Goal: Information Seeking & Learning: Learn about a topic

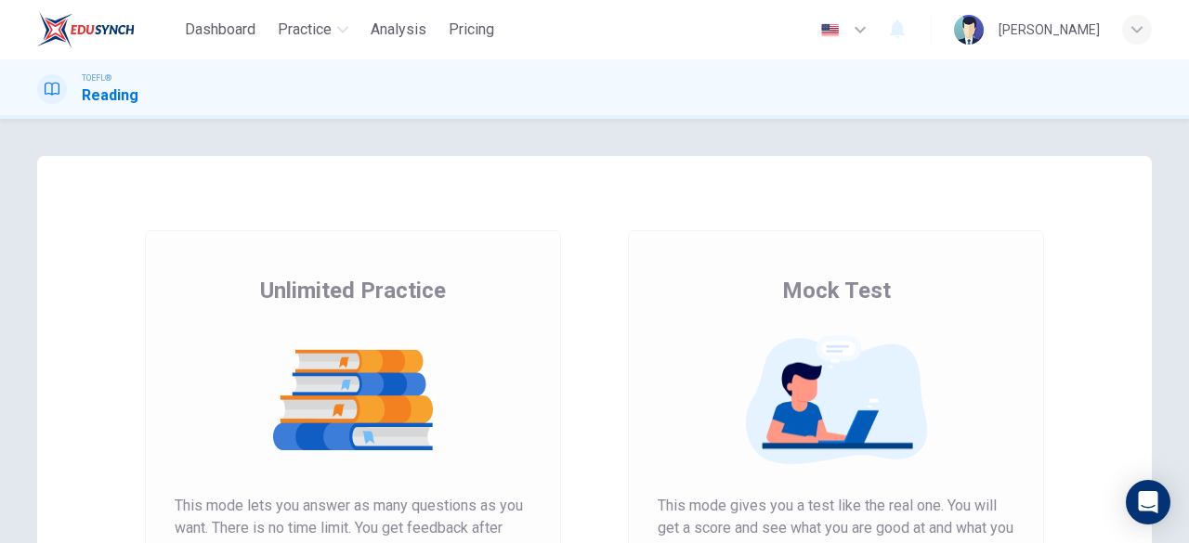
scroll to position [197, 0]
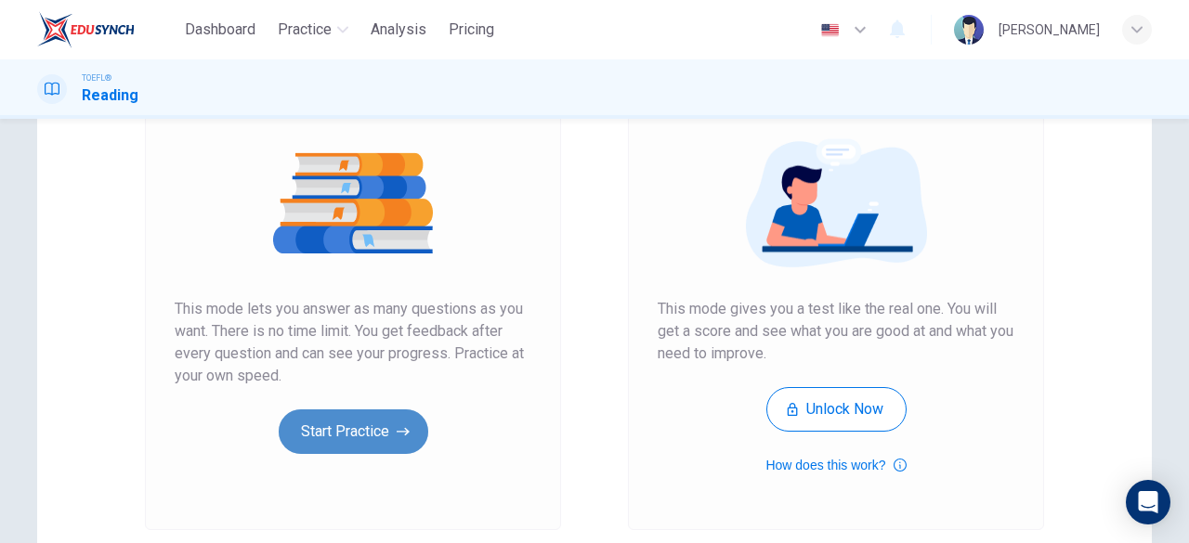
click at [360, 412] on button "Start Practice" at bounding box center [354, 432] width 150 height 45
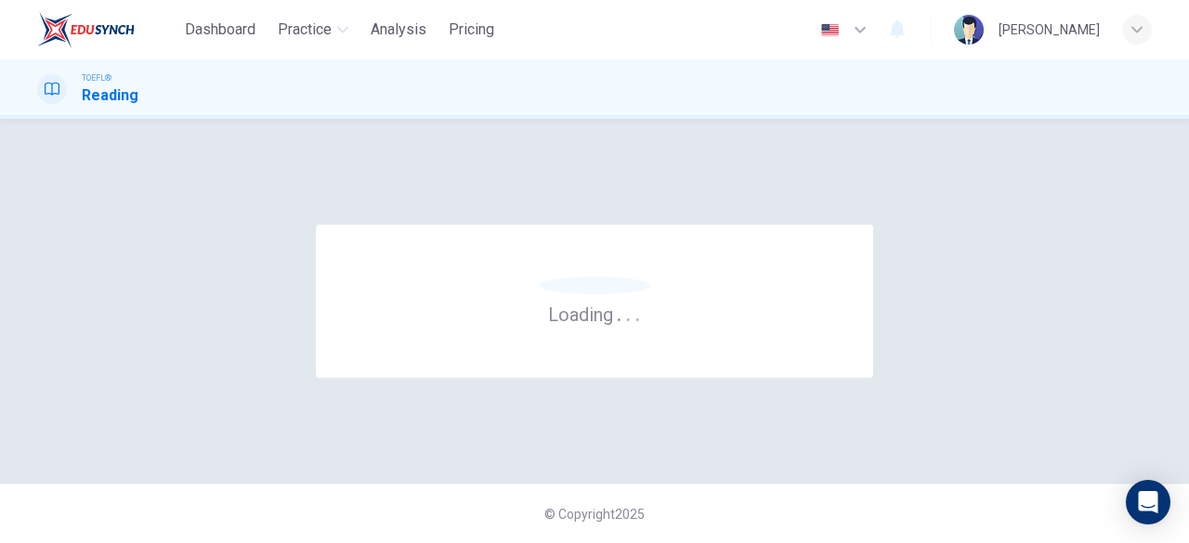
scroll to position [0, 0]
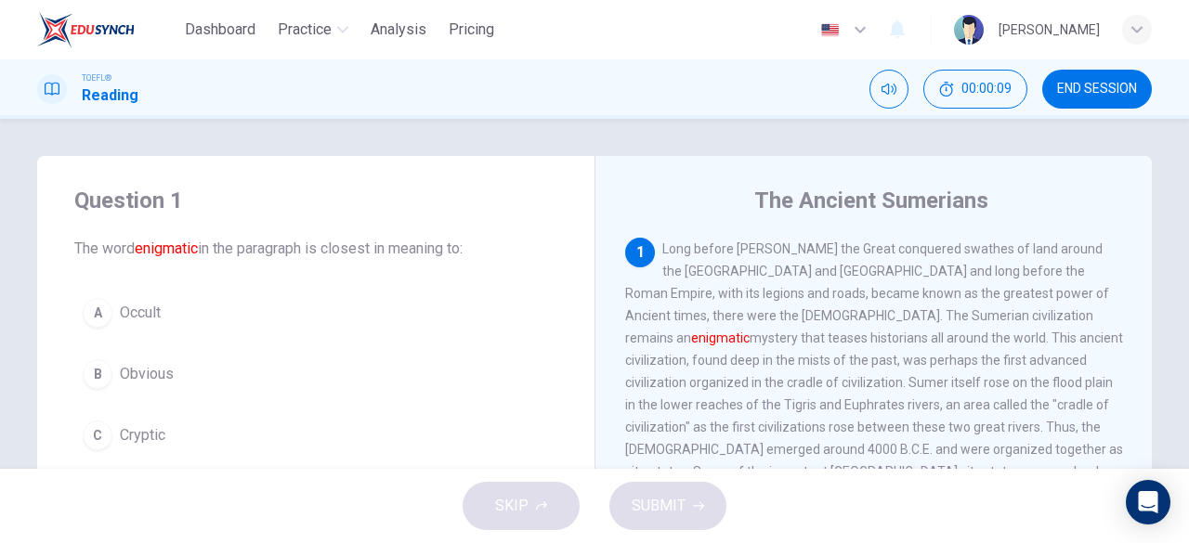
click at [651, 140] on div "Question 1 The word enigmatic in the paragraph is closest in meaning to: A Occu…" at bounding box center [594, 294] width 1189 height 350
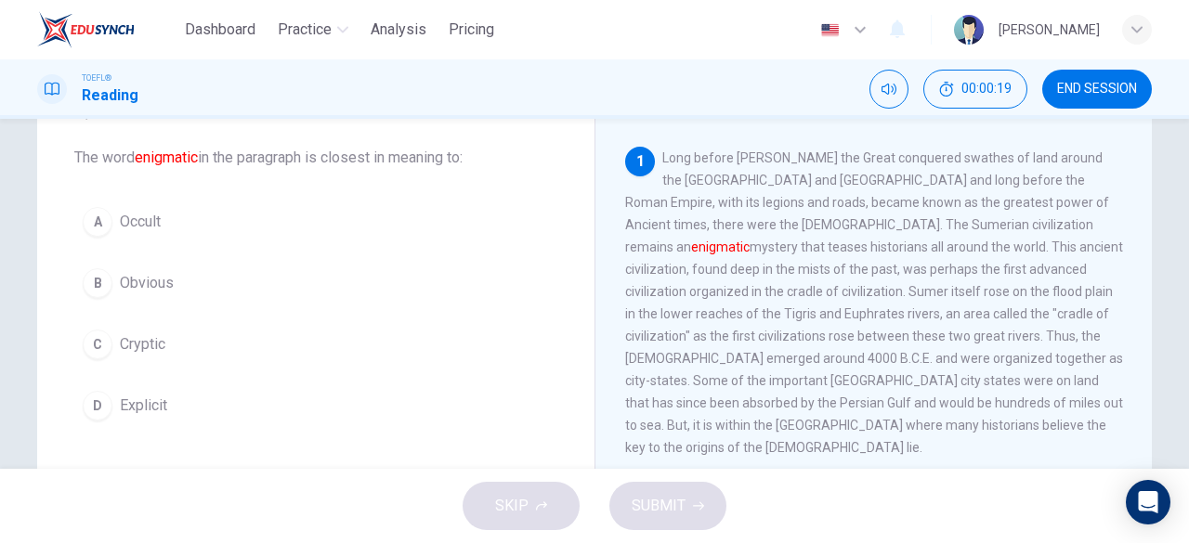
scroll to position [93, 0]
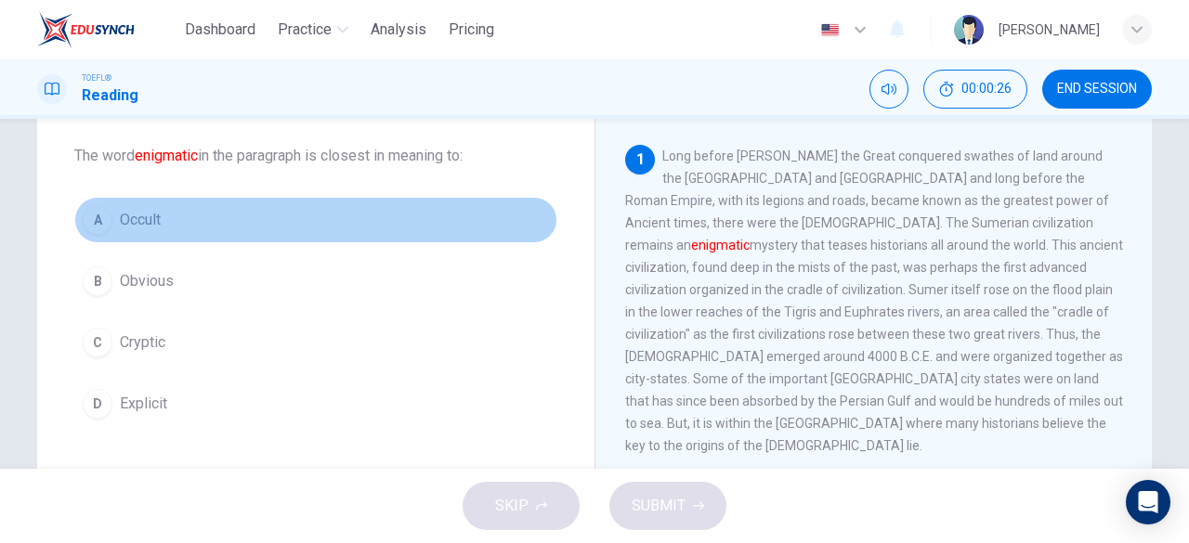
click at [131, 222] on span "Occult" at bounding box center [140, 220] width 41 height 22
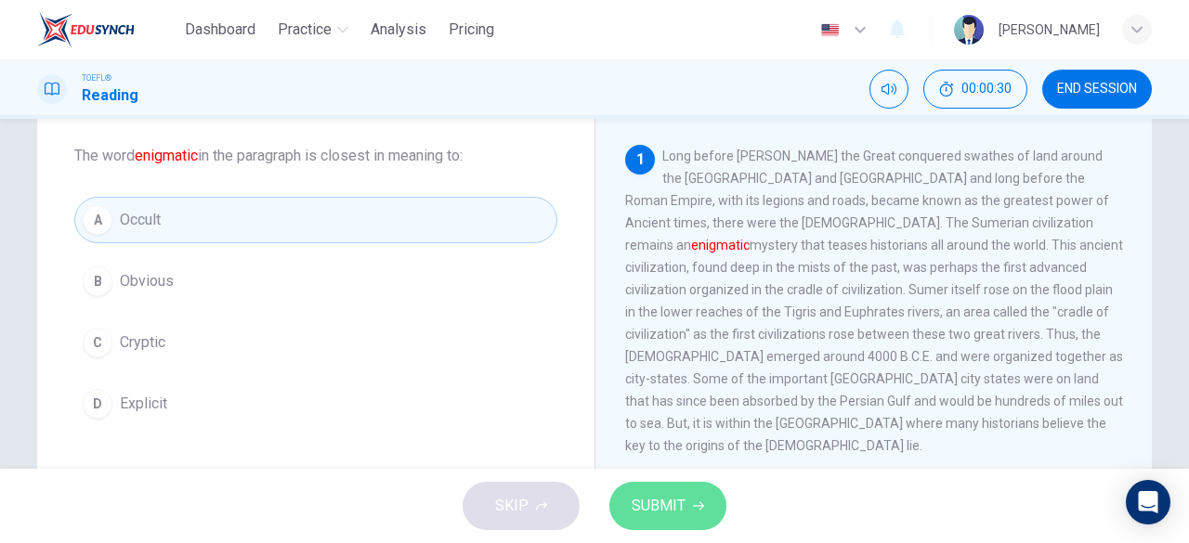
click at [630, 490] on button "SUBMIT" at bounding box center [667, 506] width 117 height 48
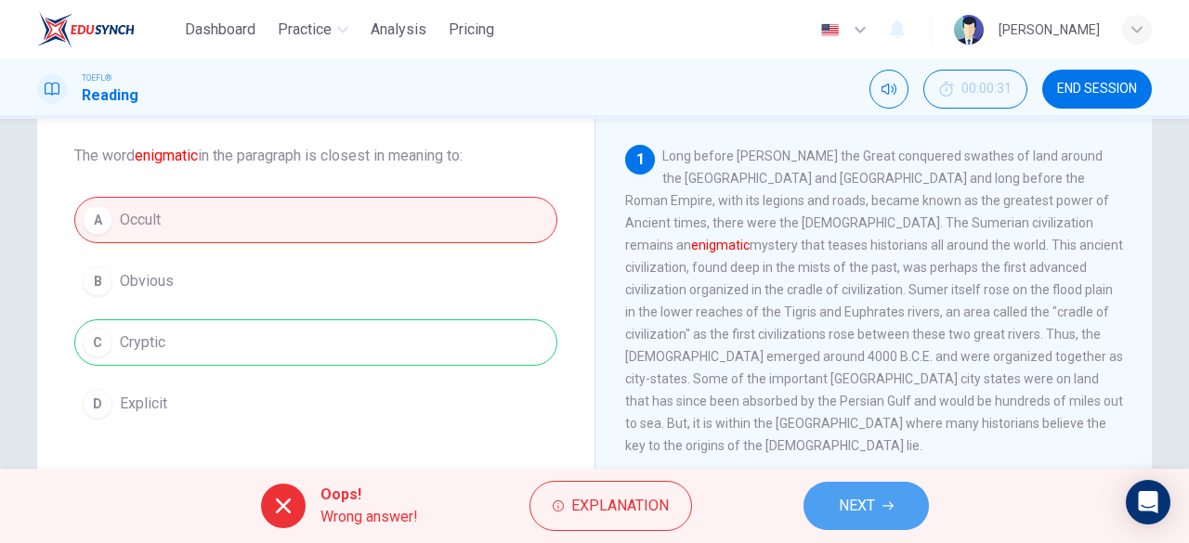
click at [842, 502] on span "NEXT" at bounding box center [857, 506] width 36 height 26
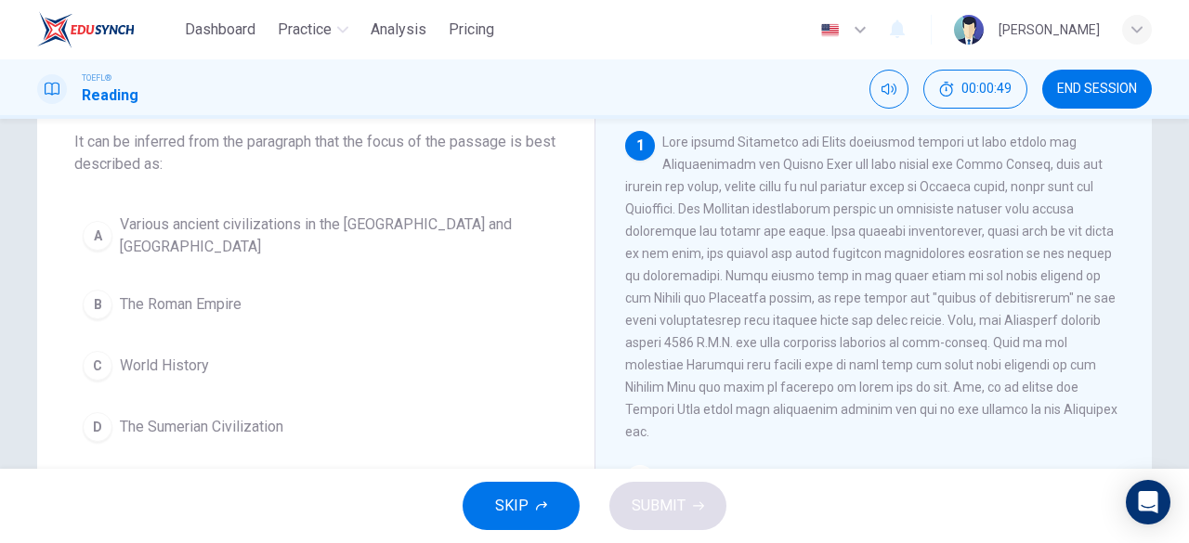
scroll to position [106, 0]
click at [170, 432] on span "The Sumerian Civilization" at bounding box center [202, 428] width 164 height 22
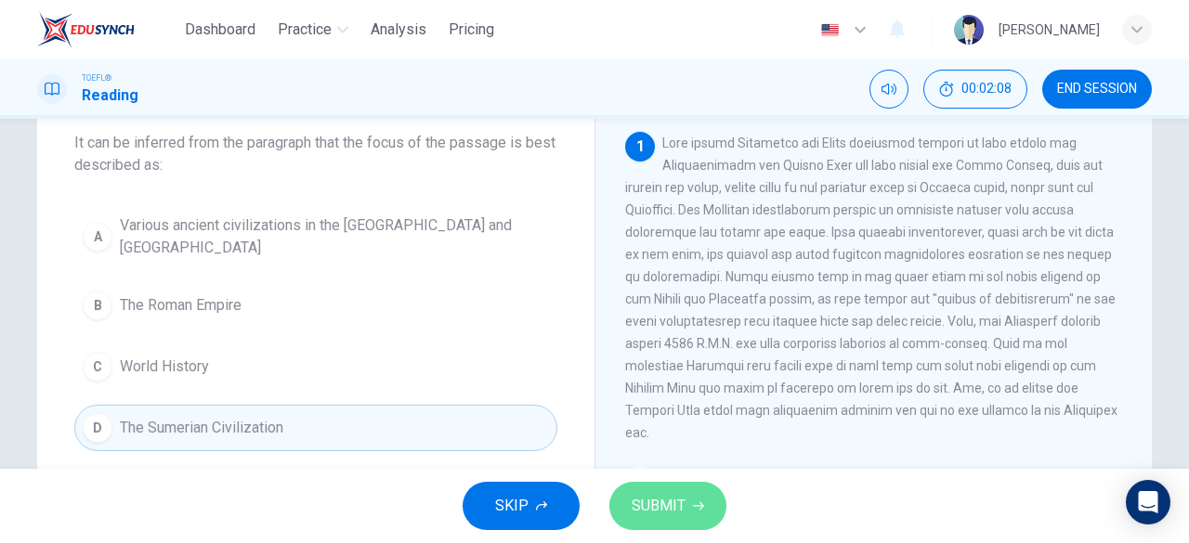
click at [645, 490] on button "SUBMIT" at bounding box center [667, 506] width 117 height 48
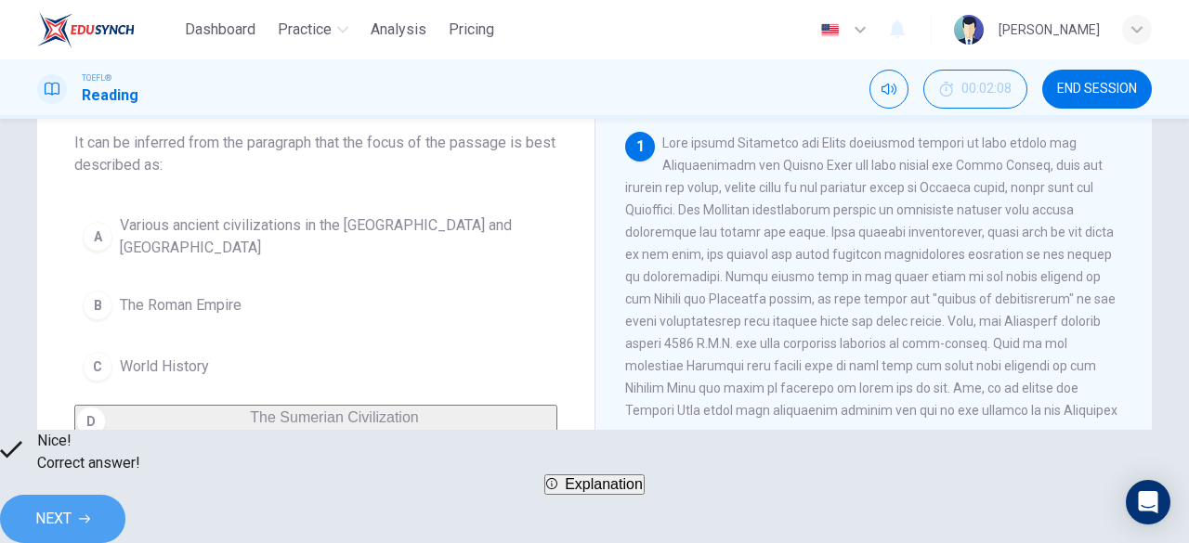
click at [72, 511] on span "NEXT" at bounding box center [53, 519] width 36 height 26
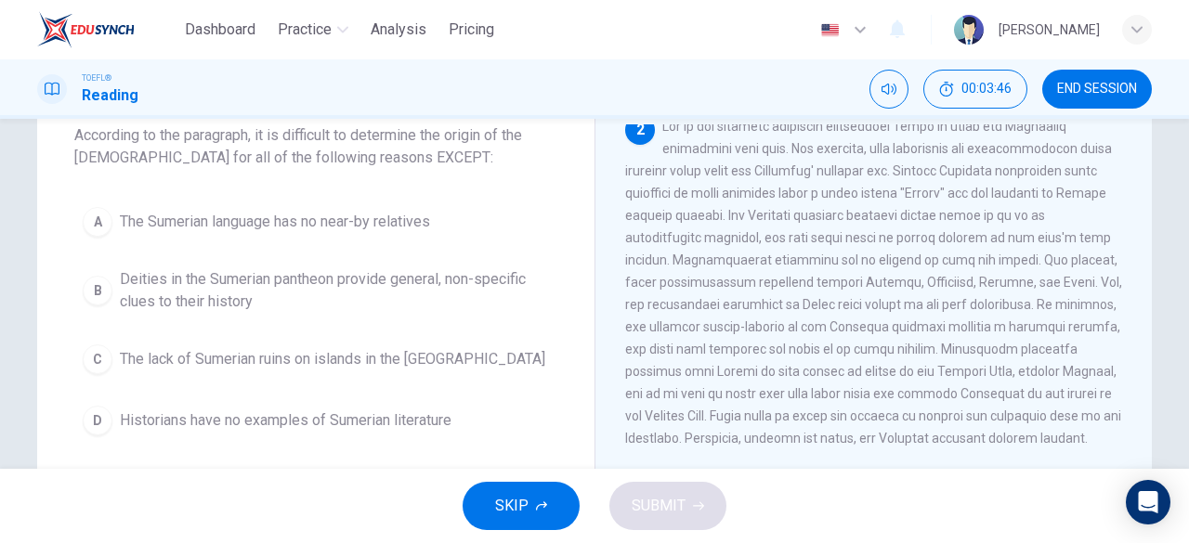
scroll to position [349, 0]
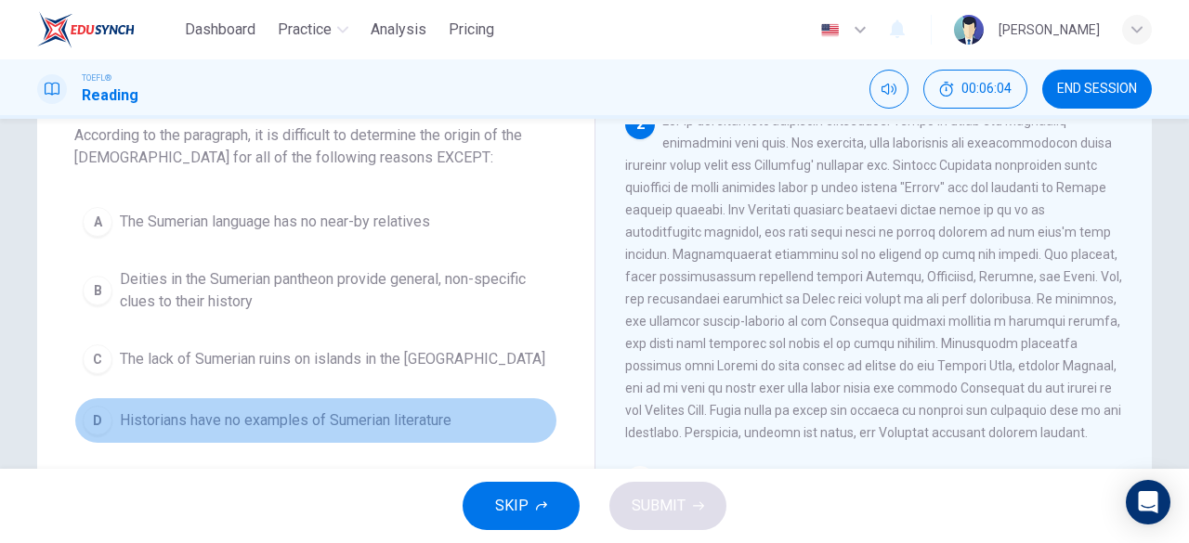
click at [100, 425] on div "D" at bounding box center [98, 421] width 30 height 30
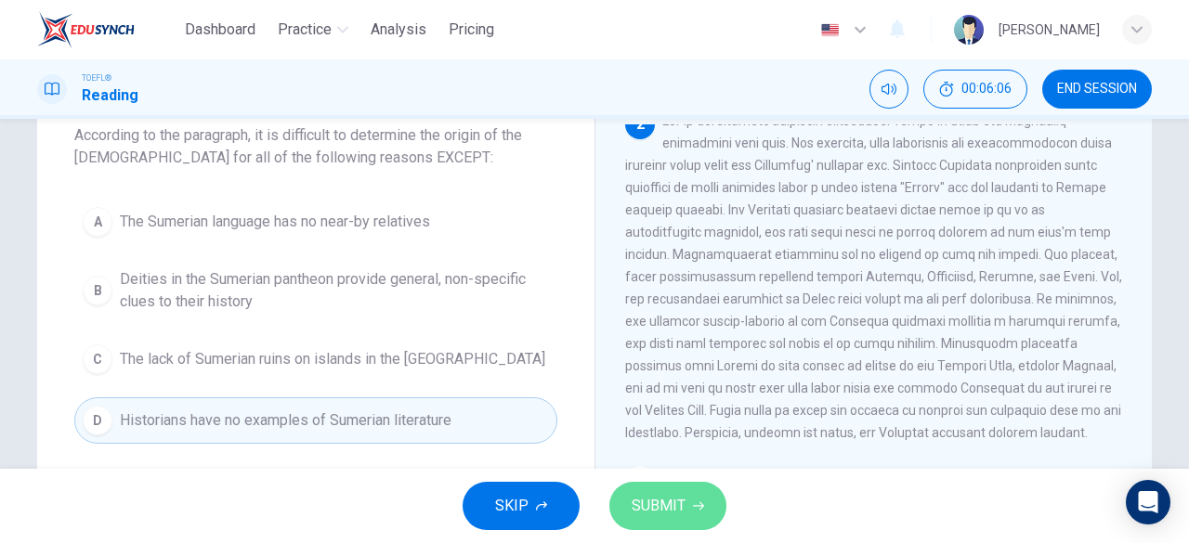
click at [667, 517] on span "SUBMIT" at bounding box center [659, 506] width 54 height 26
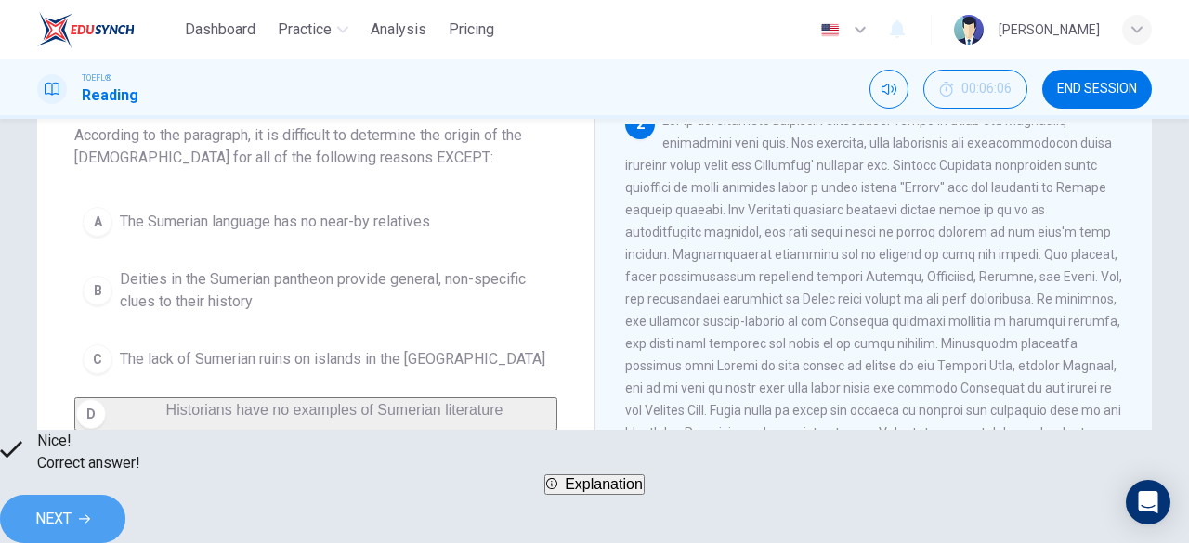
click at [72, 506] on span "NEXT" at bounding box center [53, 519] width 36 height 26
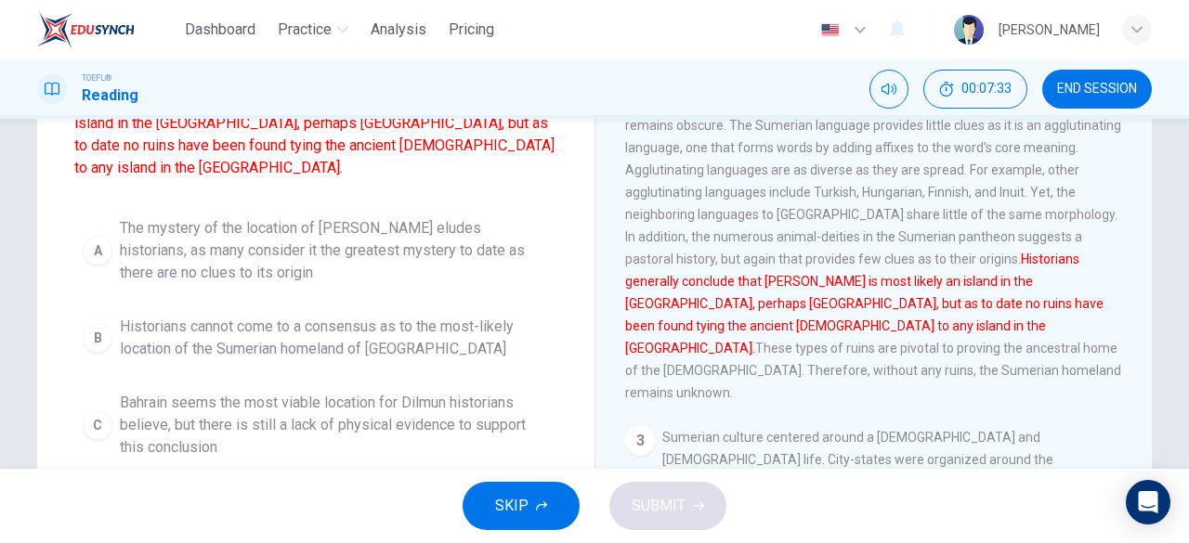
scroll to position [216, 0]
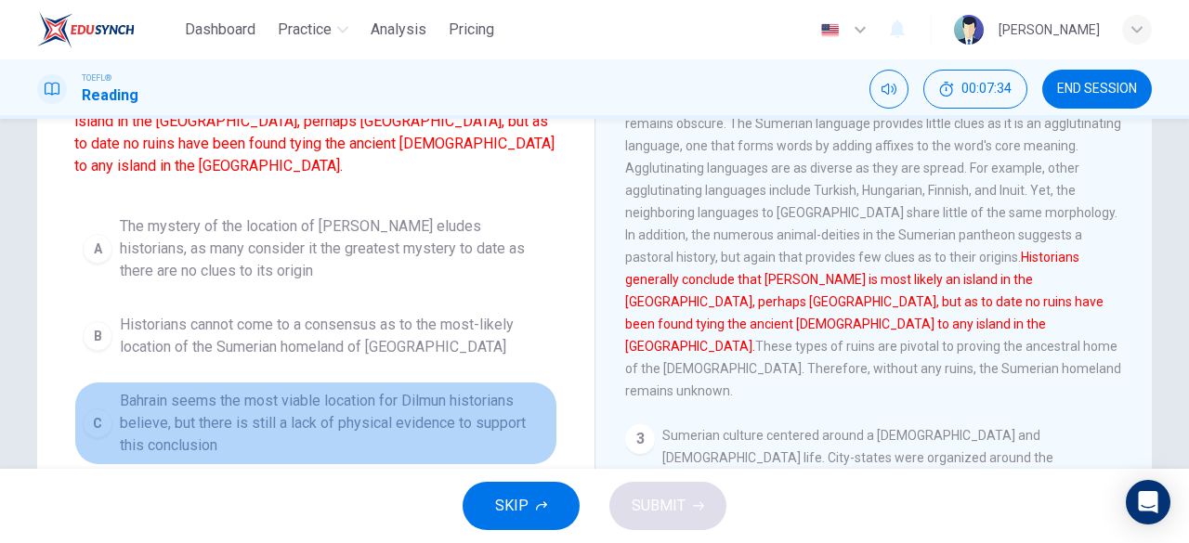
click at [294, 394] on span "Bahrain seems the most viable location for Dilmun historians believe, but there…" at bounding box center [334, 423] width 429 height 67
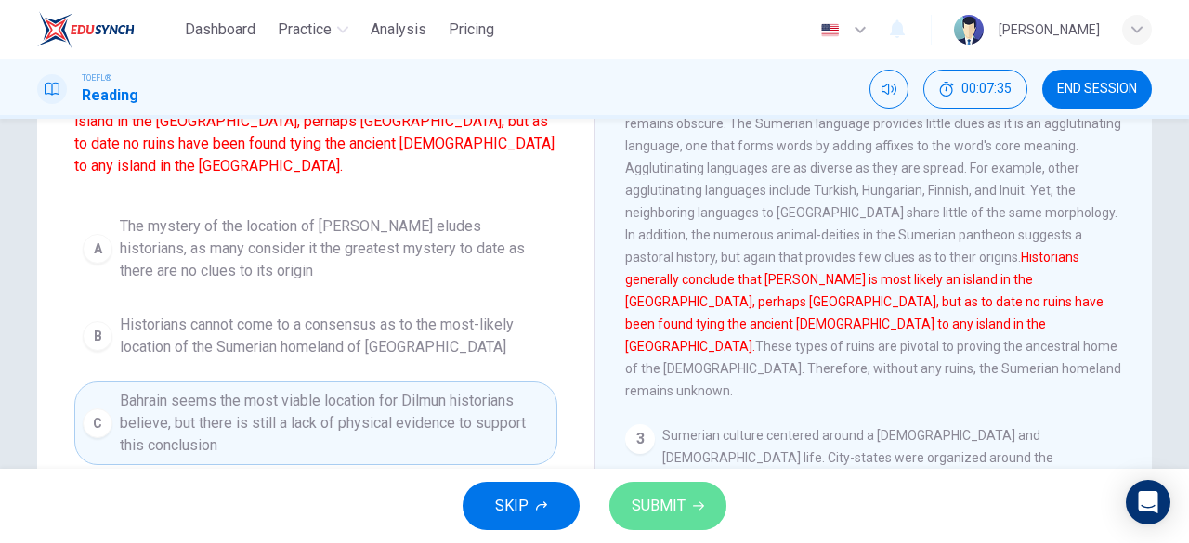
click at [658, 510] on span "SUBMIT" at bounding box center [659, 506] width 54 height 26
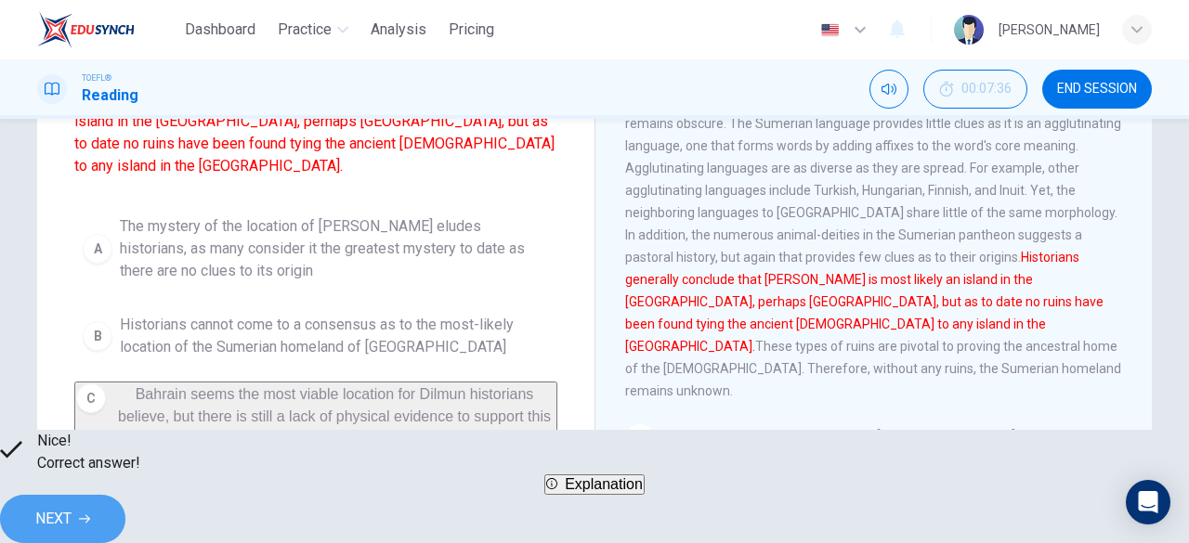
click at [72, 517] on span "NEXT" at bounding box center [53, 519] width 36 height 26
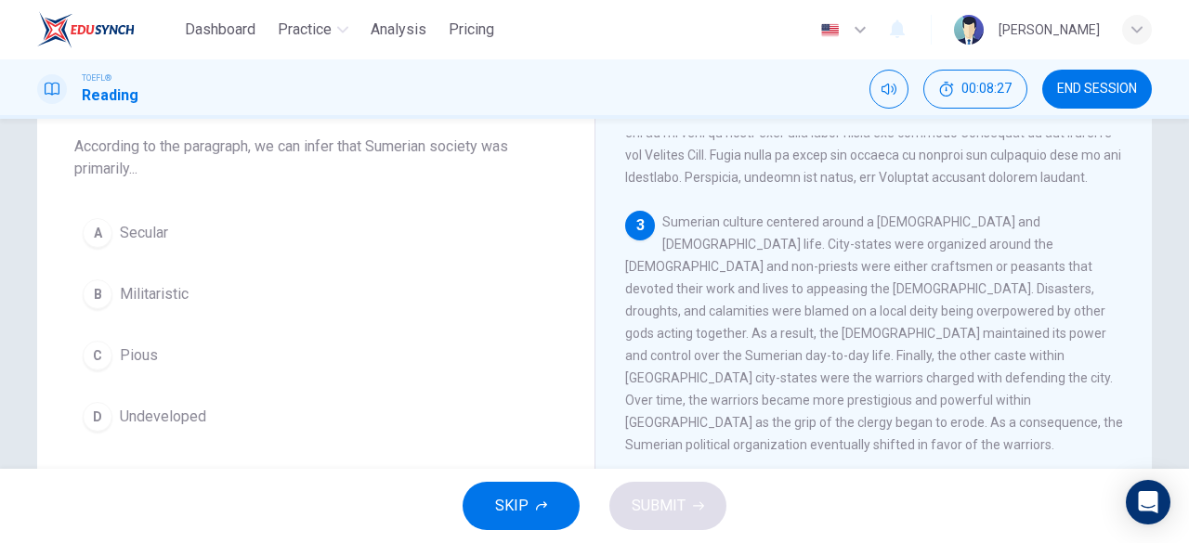
scroll to position [615, 0]
click at [170, 287] on span "Militaristic" at bounding box center [154, 294] width 69 height 22
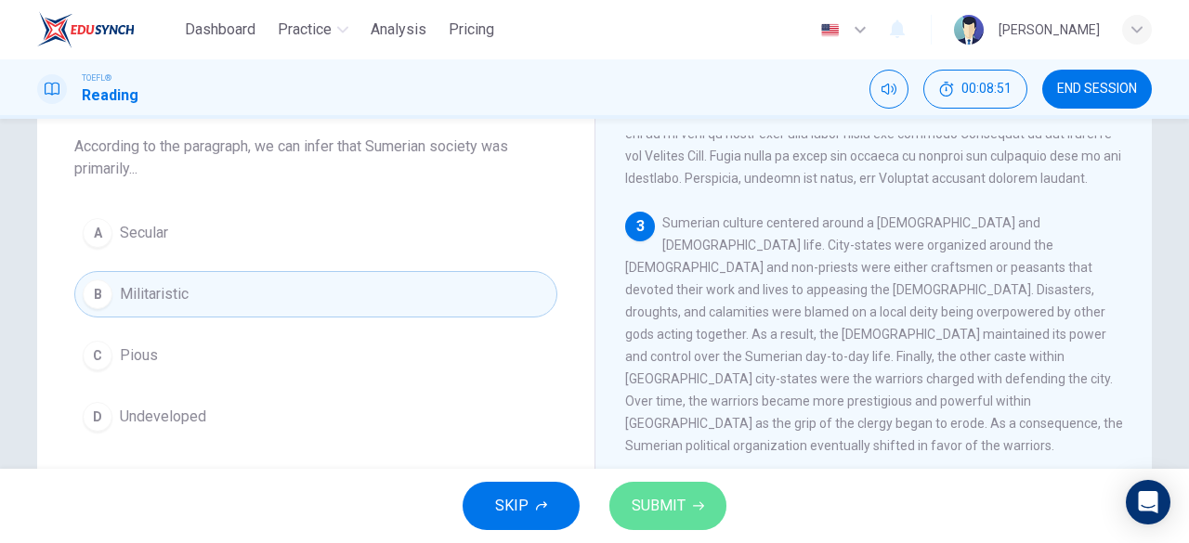
click at [653, 490] on button "SUBMIT" at bounding box center [667, 506] width 117 height 48
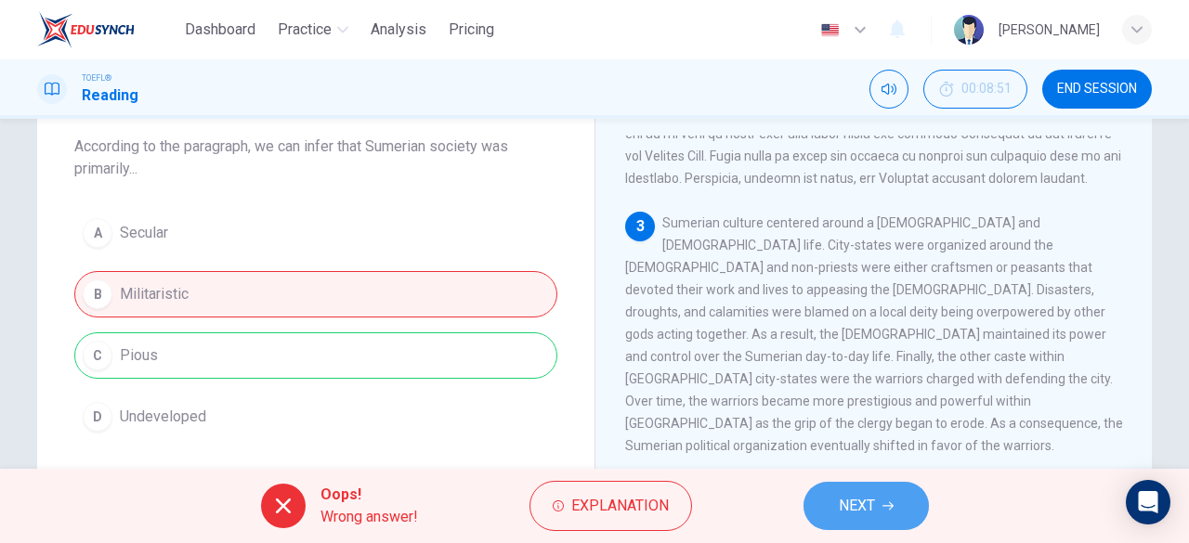
click at [840, 506] on span "NEXT" at bounding box center [857, 506] width 36 height 26
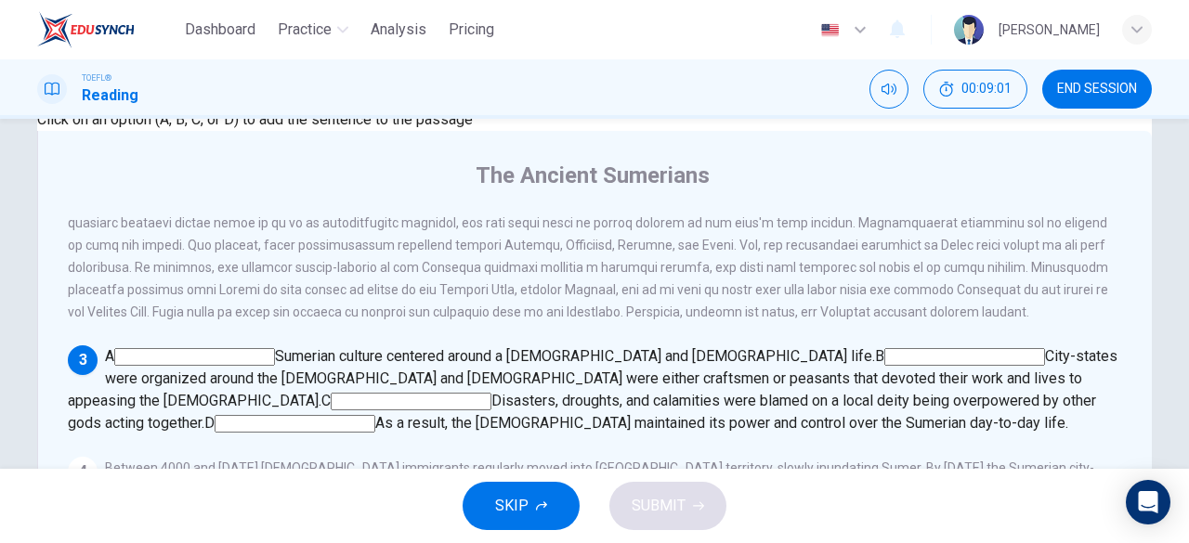
scroll to position [188, 0]
click at [275, 349] on input at bounding box center [194, 358] width 161 height 18
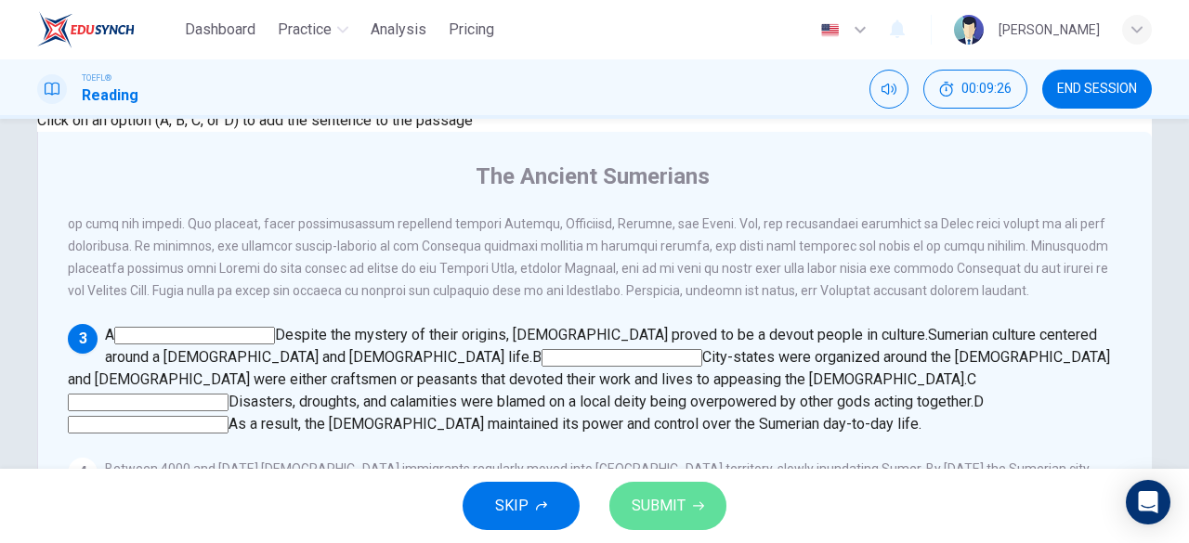
click at [657, 495] on span "SUBMIT" at bounding box center [659, 506] width 54 height 26
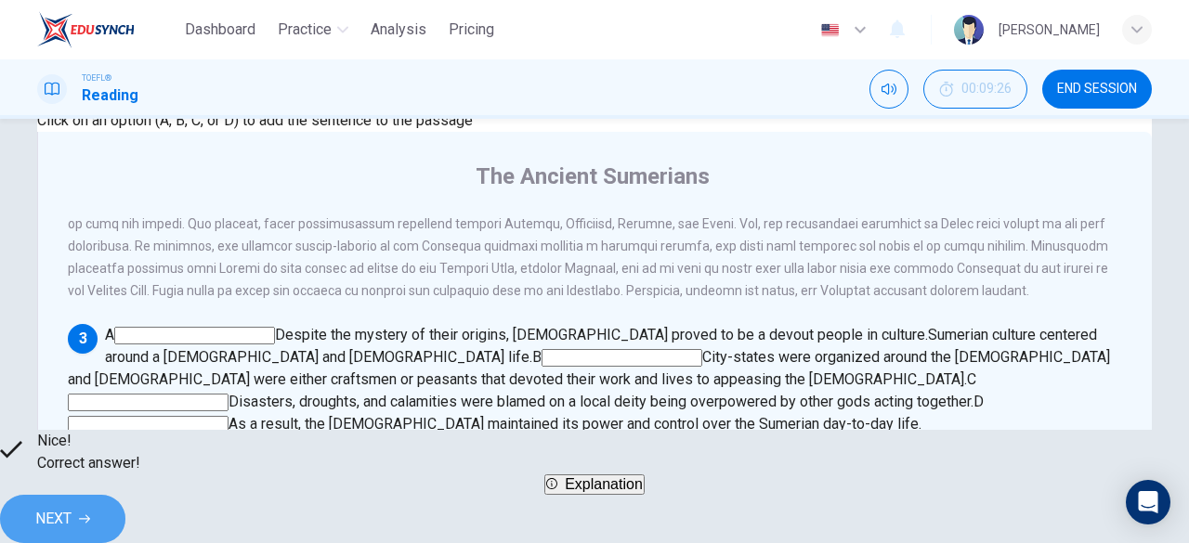
click at [72, 506] on span "NEXT" at bounding box center [53, 519] width 36 height 26
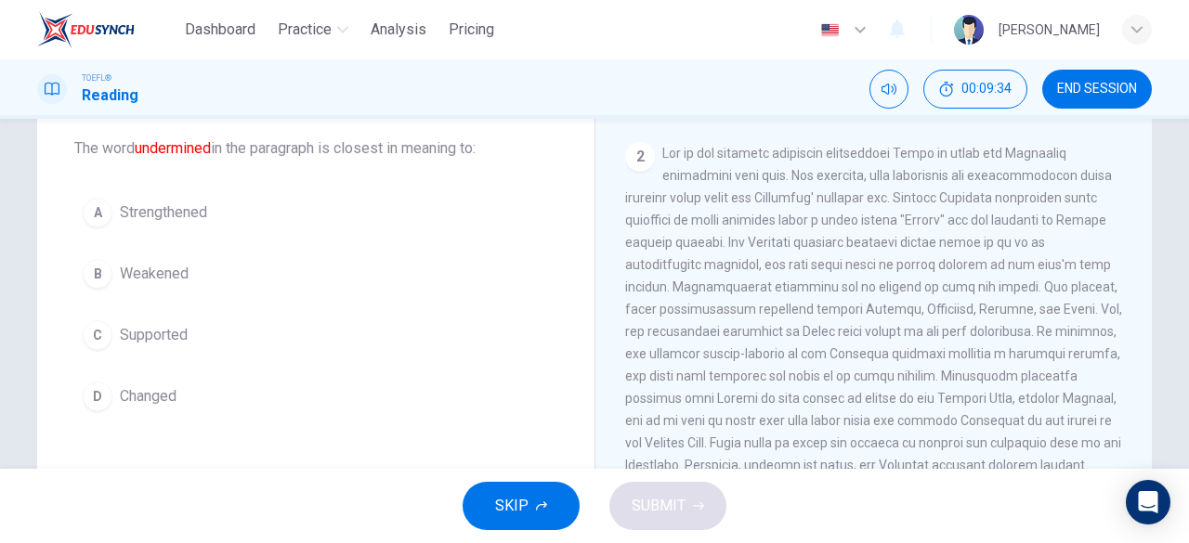
scroll to position [906, 0]
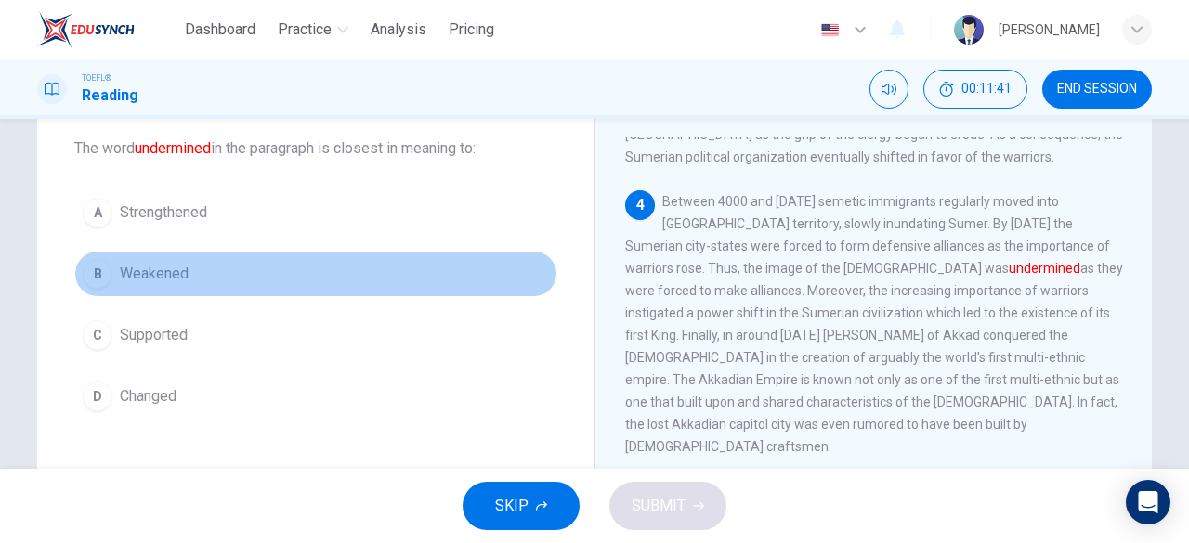
click at [157, 267] on span "Weakened" at bounding box center [154, 274] width 69 height 22
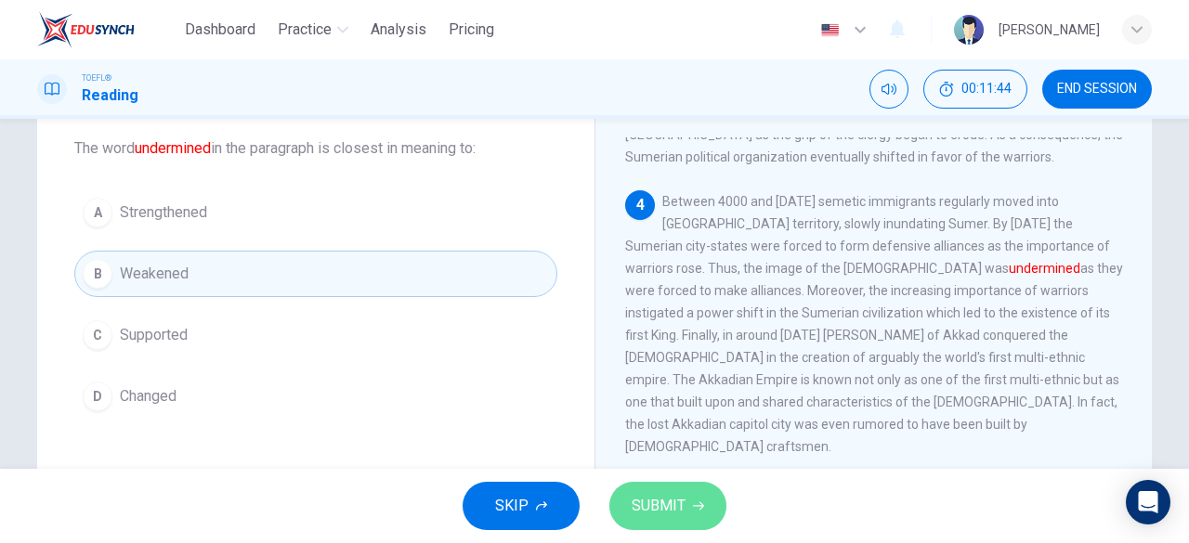
click at [668, 492] on button "SUBMIT" at bounding box center [667, 506] width 117 height 48
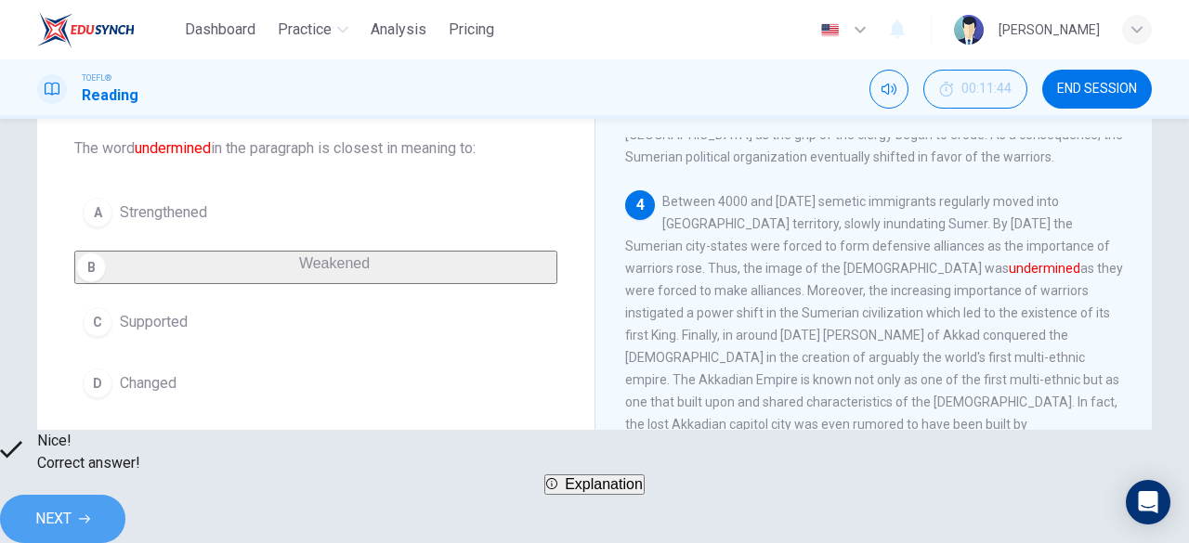
click at [125, 501] on button "NEXT" at bounding box center [62, 519] width 125 height 48
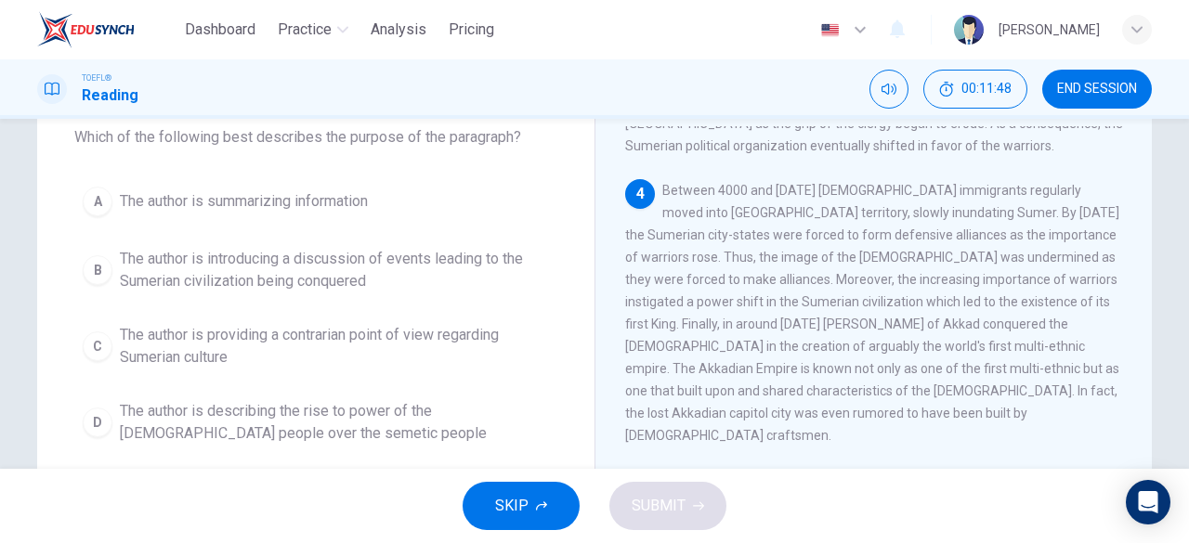
scroll to position [113, 0]
click at [494, 264] on span "The author is introducing a discussion of events leading to the Sumerian civili…" at bounding box center [334, 268] width 429 height 45
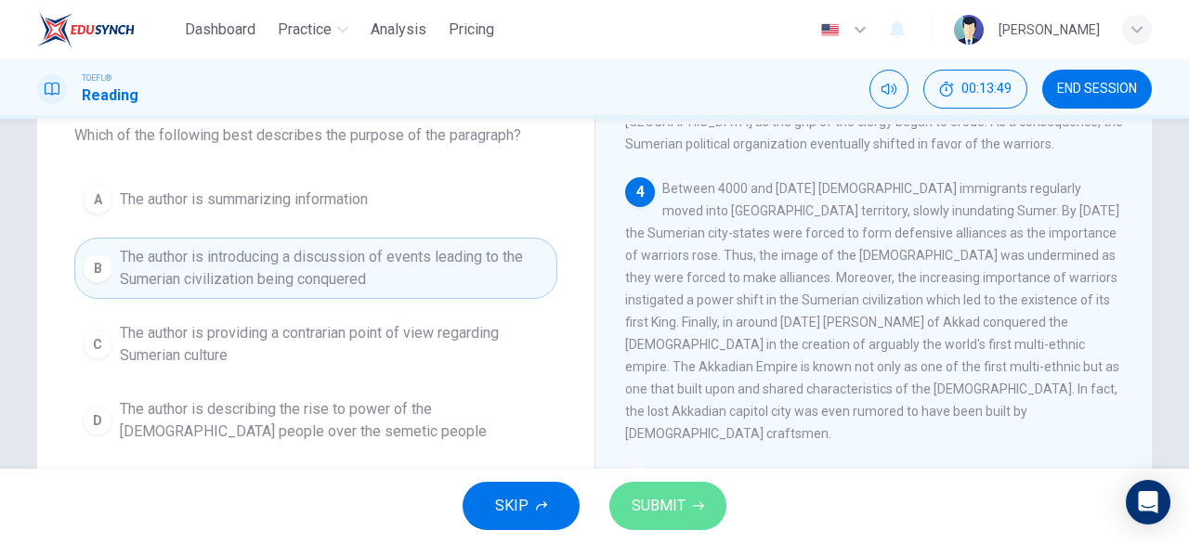
click at [684, 503] on span "SUBMIT" at bounding box center [659, 506] width 54 height 26
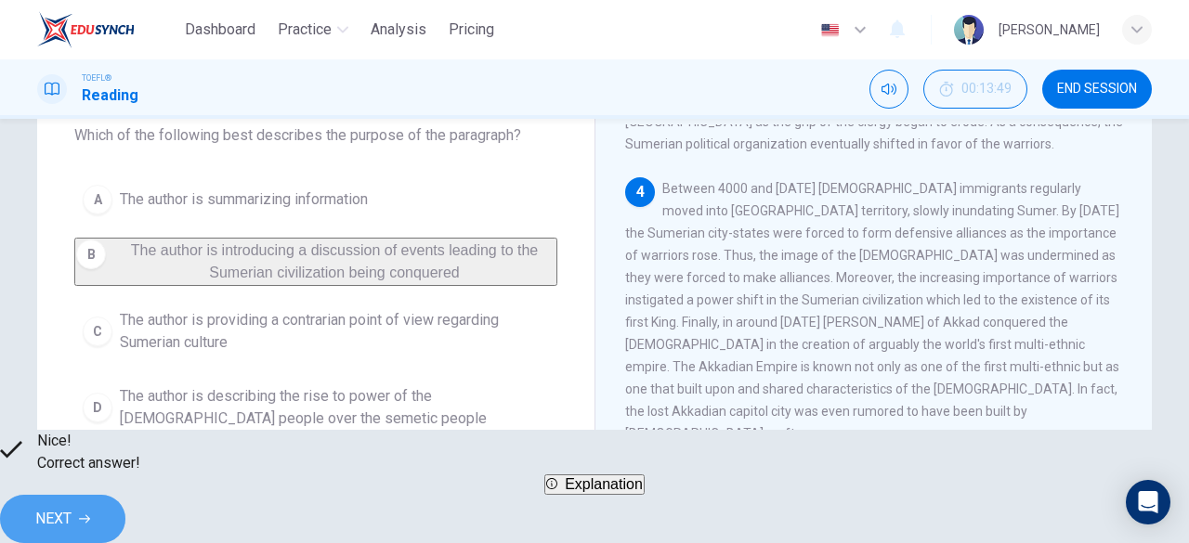
click at [90, 514] on icon "button" at bounding box center [84, 519] width 11 height 11
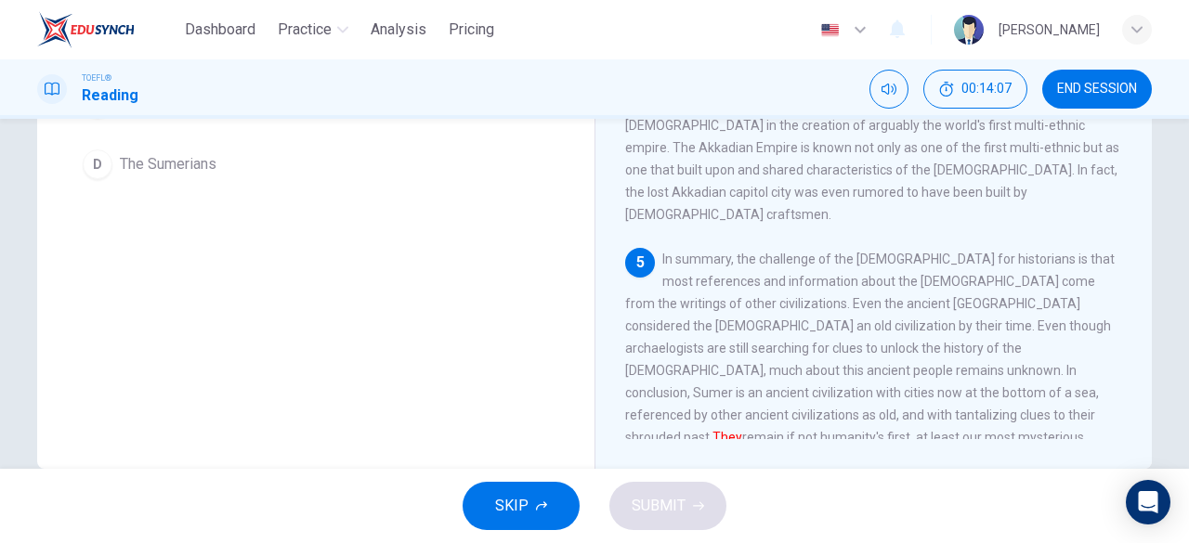
scroll to position [101, 0]
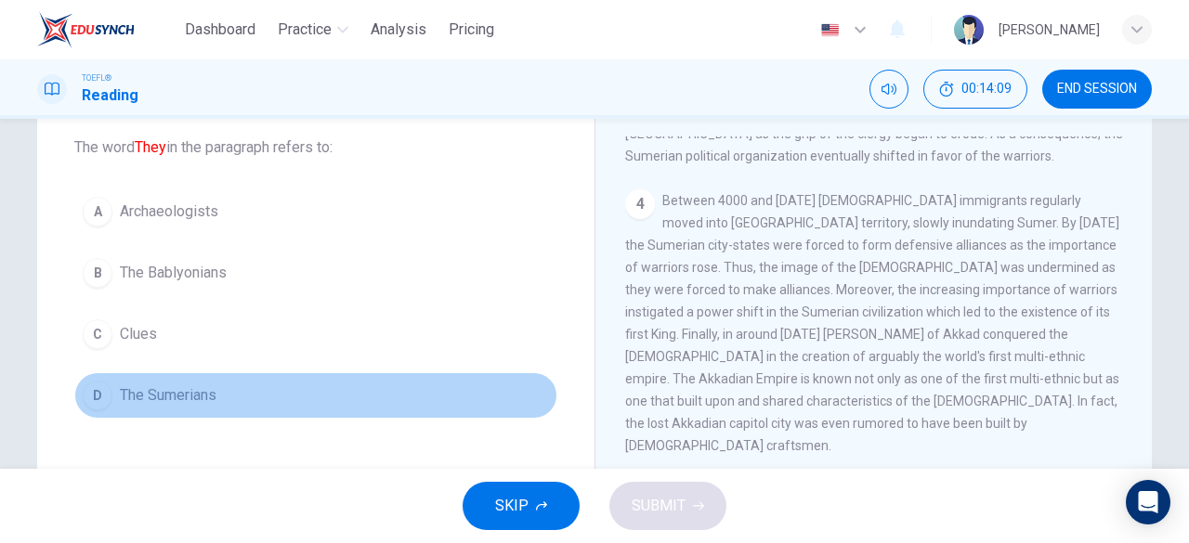
click at [154, 399] on span "The Sumerians" at bounding box center [168, 396] width 97 height 22
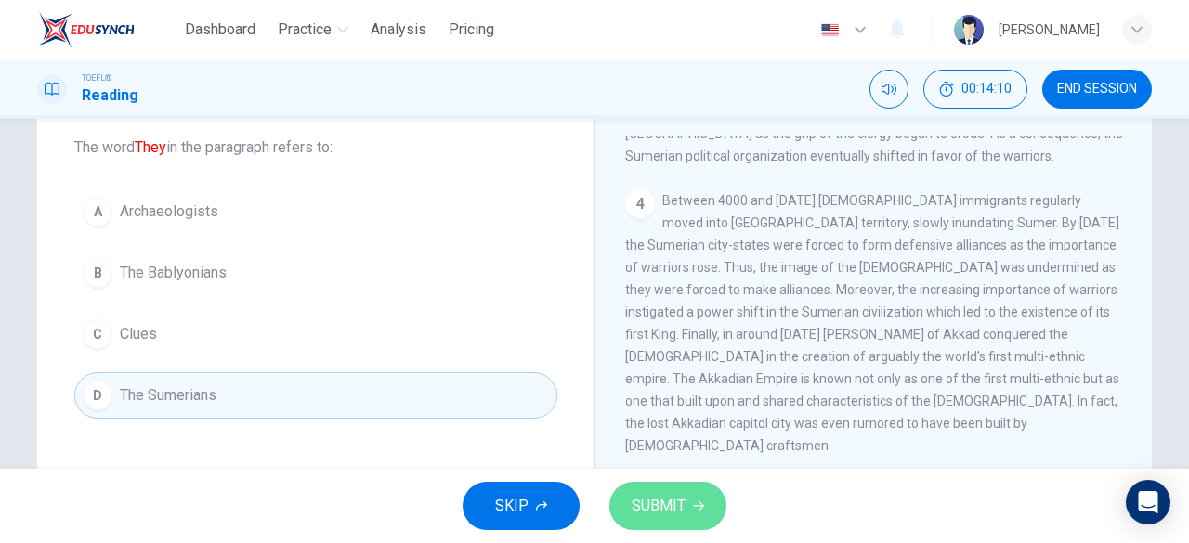
click at [665, 503] on span "SUBMIT" at bounding box center [659, 506] width 54 height 26
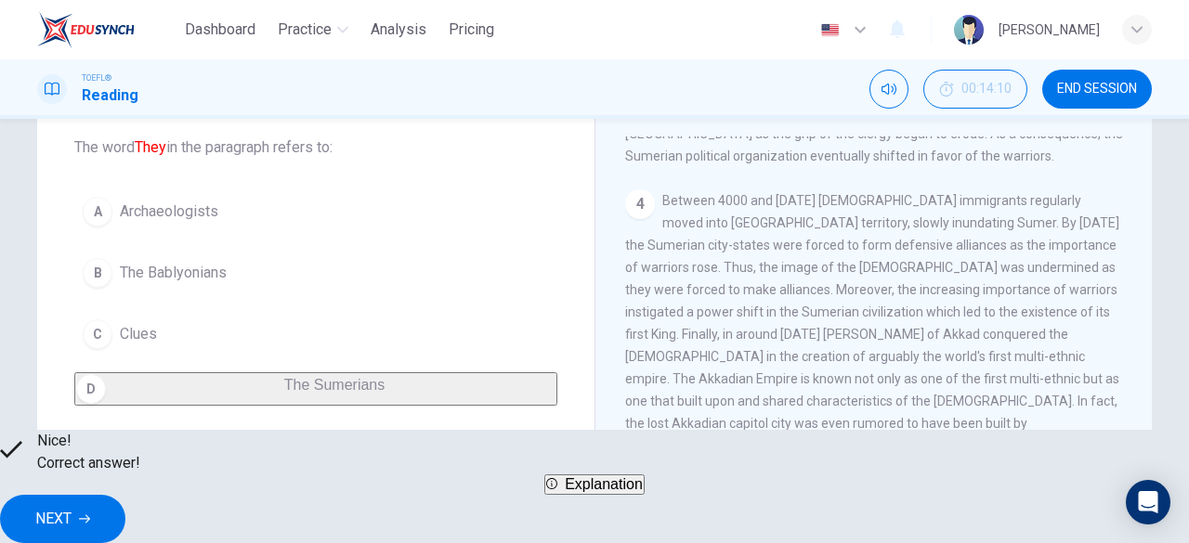
click at [901, 534] on div "Nice! Correct answer! Explanation NEXT" at bounding box center [594, 486] width 1189 height 113
click at [72, 506] on span "NEXT" at bounding box center [53, 519] width 36 height 26
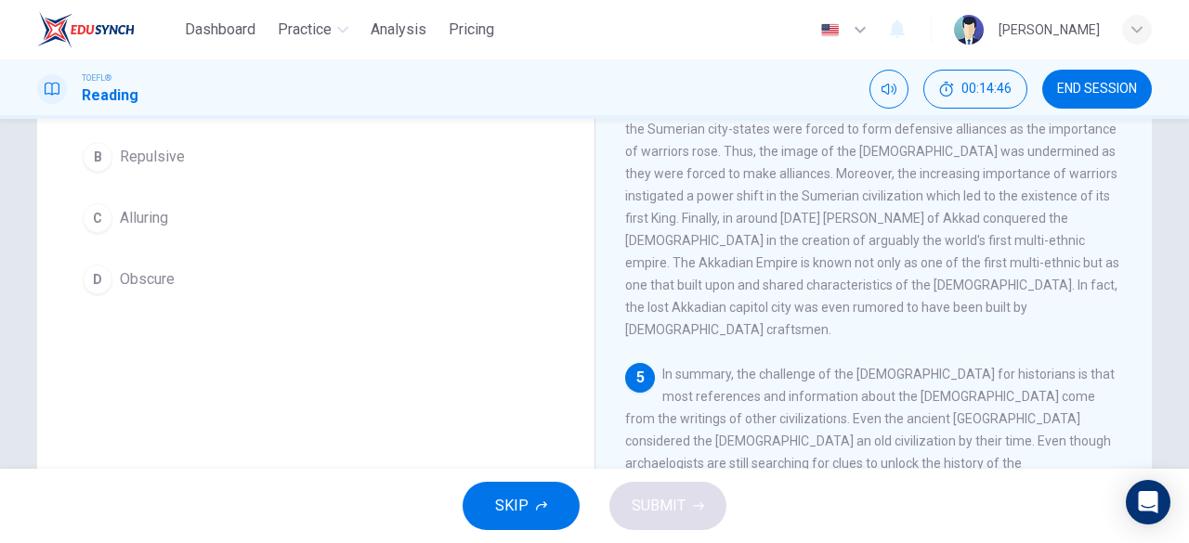
scroll to position [201, 0]
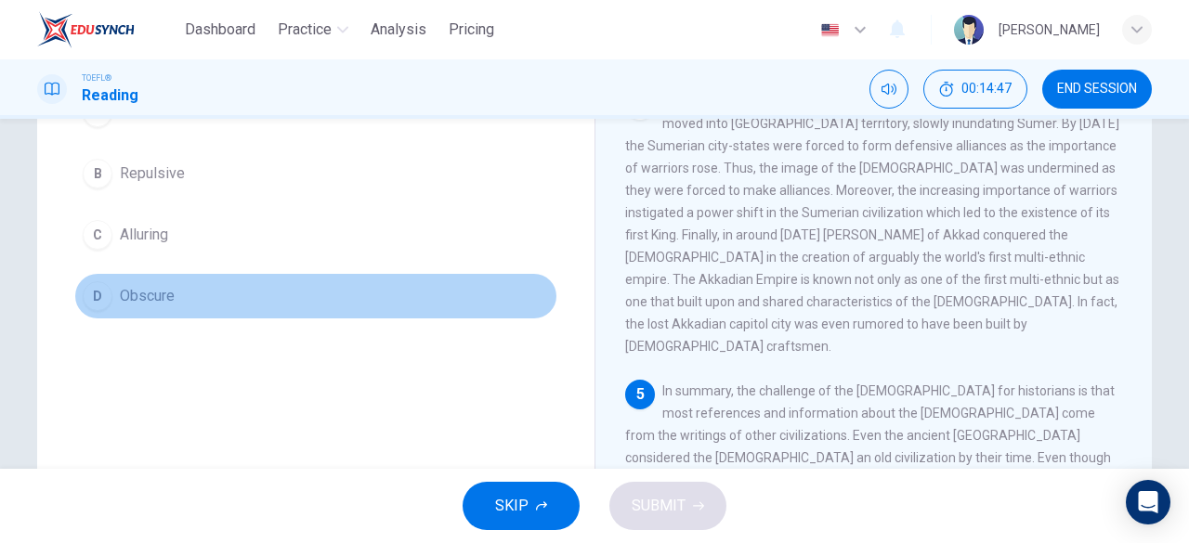
click at [124, 293] on span "Obscure" at bounding box center [147, 296] width 55 height 22
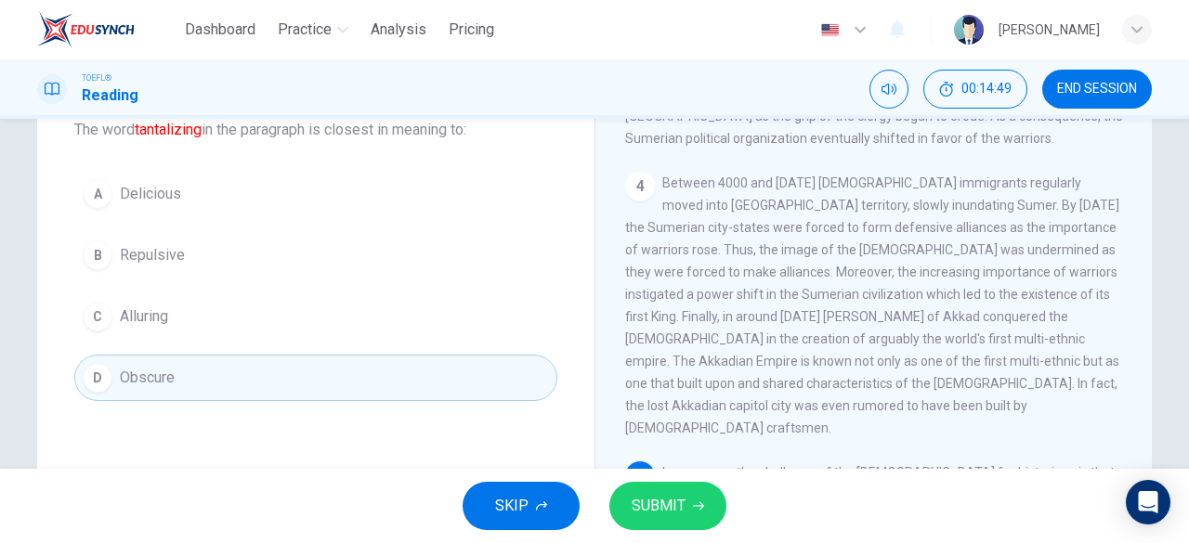
scroll to position [118, 0]
click at [693, 510] on icon "button" at bounding box center [698, 506] width 11 height 11
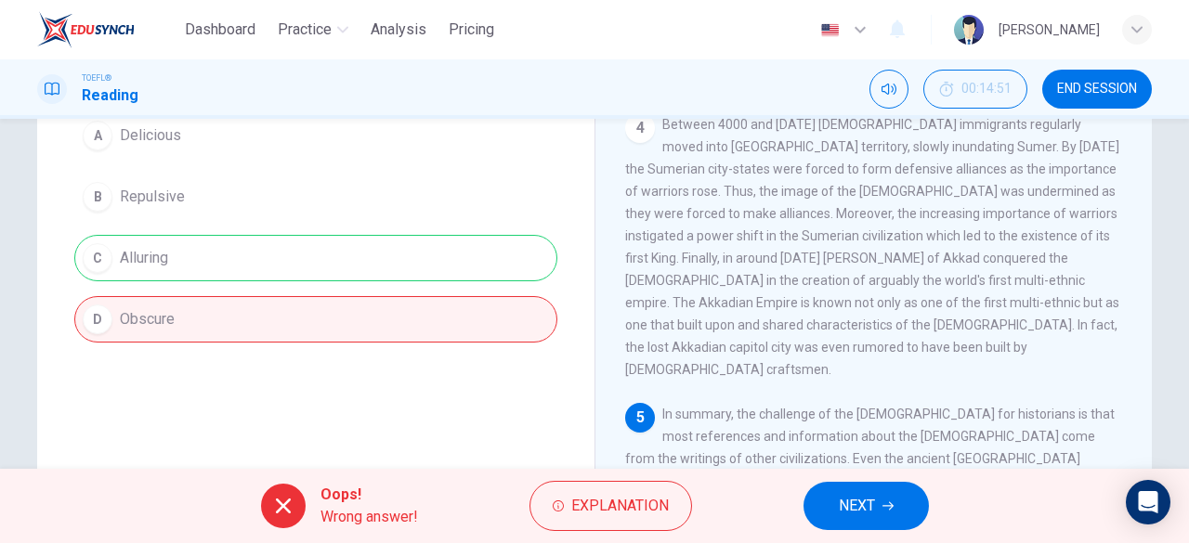
scroll to position [0, 0]
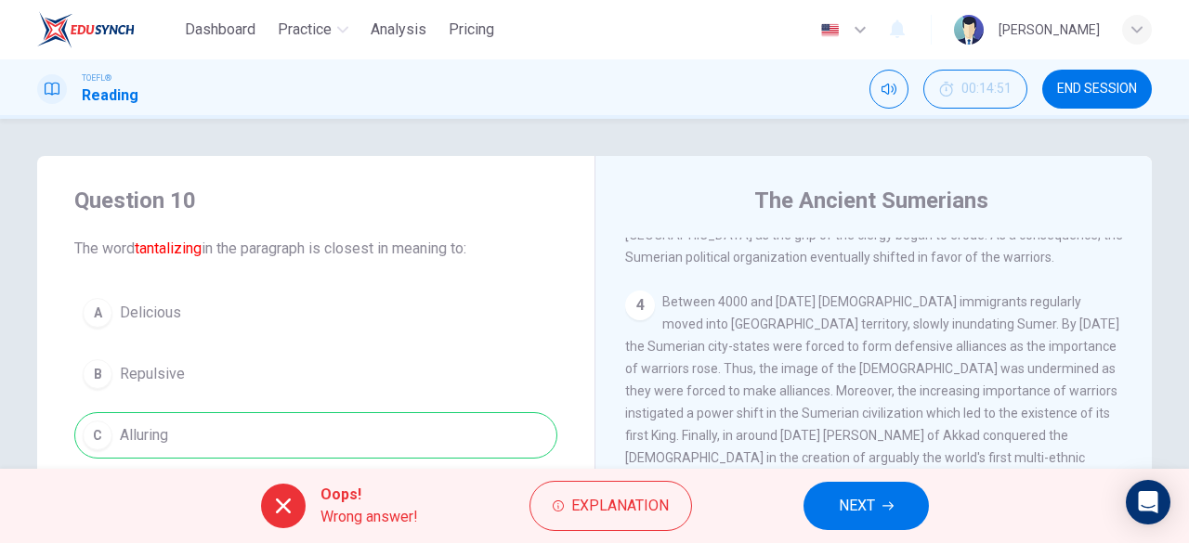
click at [864, 514] on span "NEXT" at bounding box center [857, 506] width 36 height 26
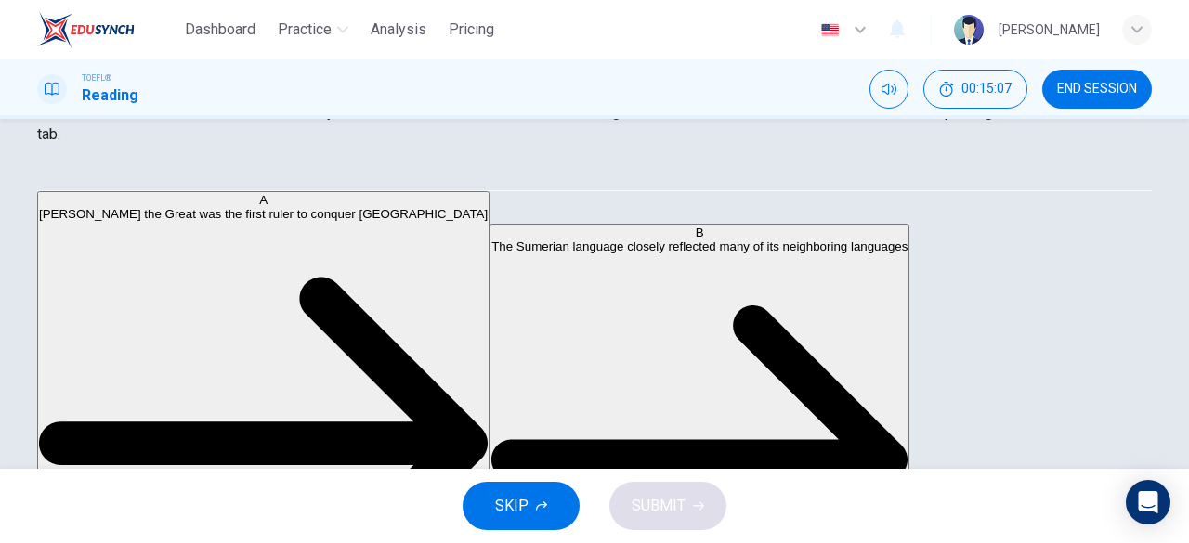
scroll to position [106, 0]
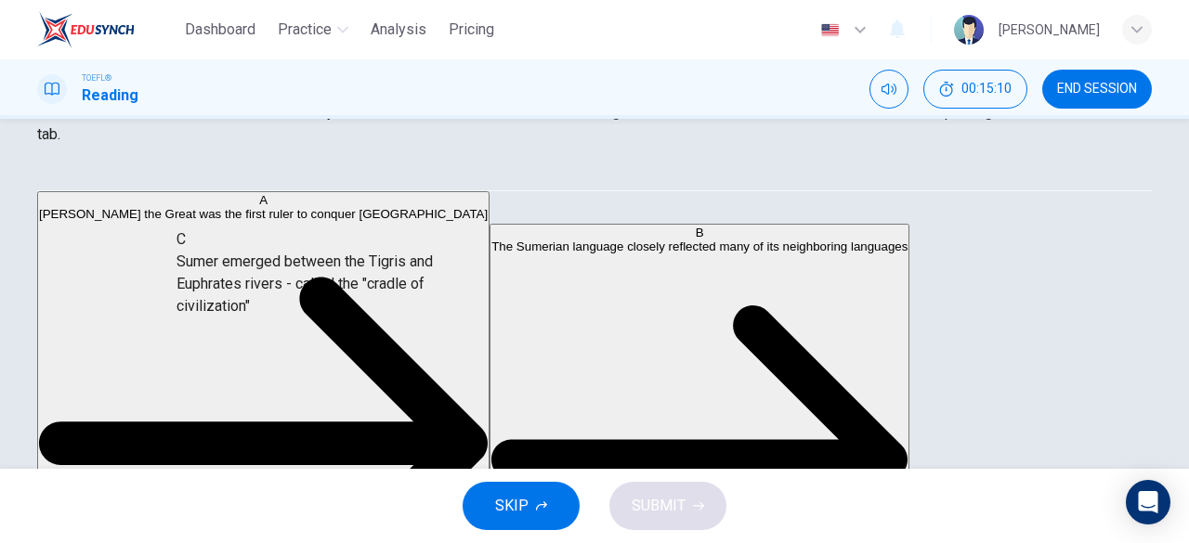
drag, startPoint x: 192, startPoint y: 321, endPoint x: 540, endPoint y: 226, distance: 360.4
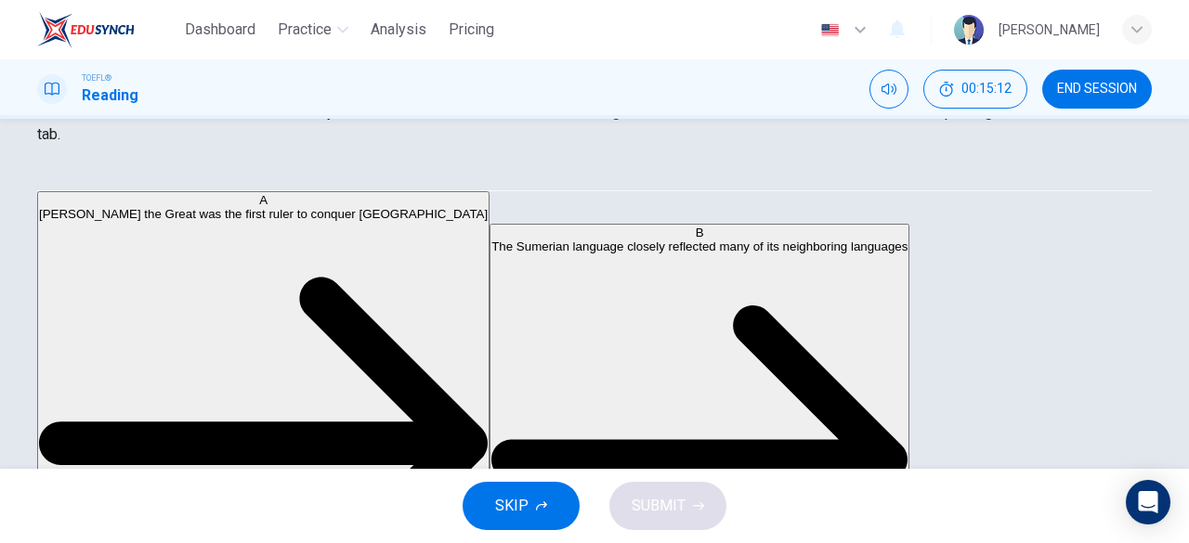
scroll to position [157, 0]
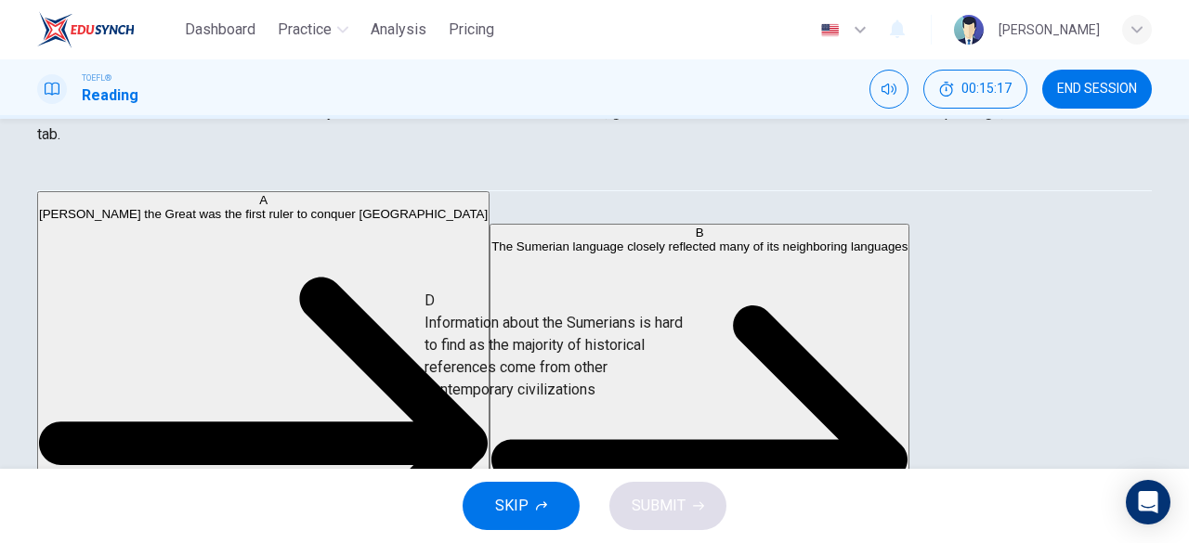
drag, startPoint x: 216, startPoint y: 258, endPoint x: 582, endPoint y: 328, distance: 372.6
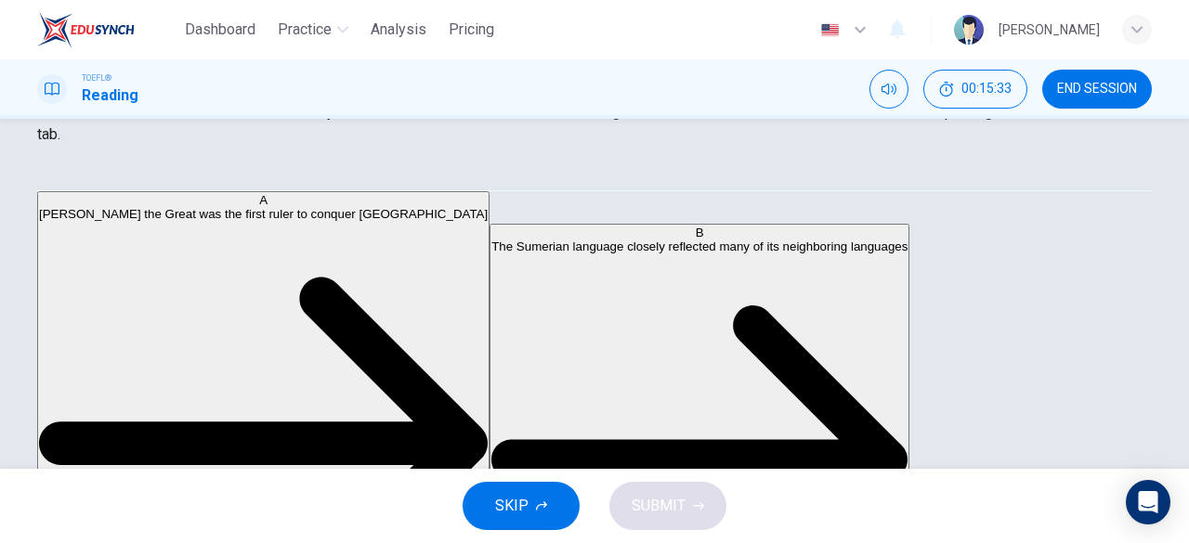
scroll to position [87, 0]
drag, startPoint x: 183, startPoint y: 327, endPoint x: 513, endPoint y: 382, distance: 334.3
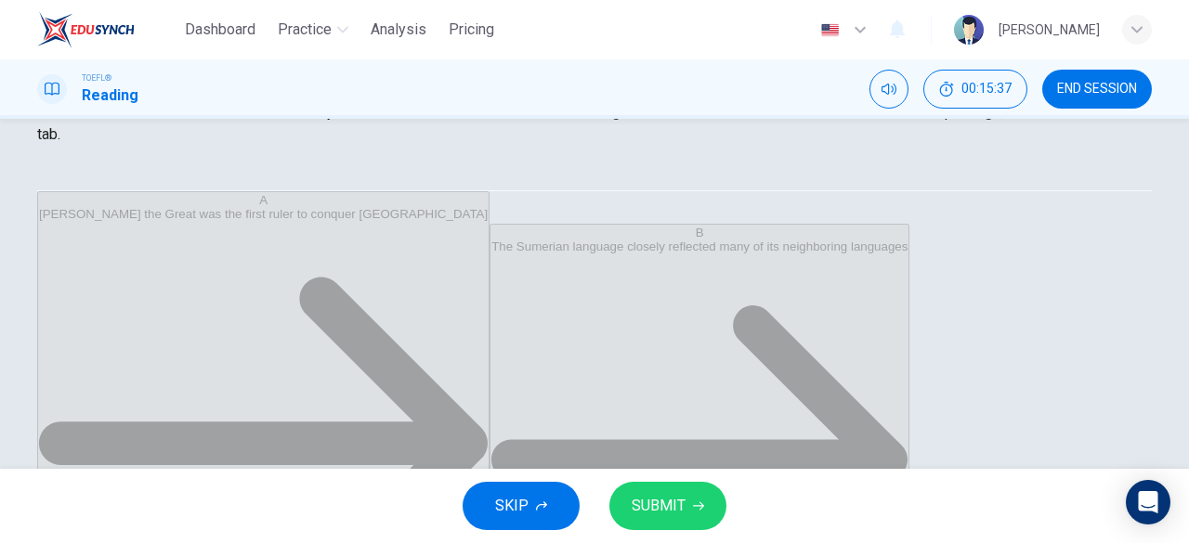
scroll to position [11, 0]
click at [673, 513] on span "SUBMIT" at bounding box center [659, 506] width 54 height 26
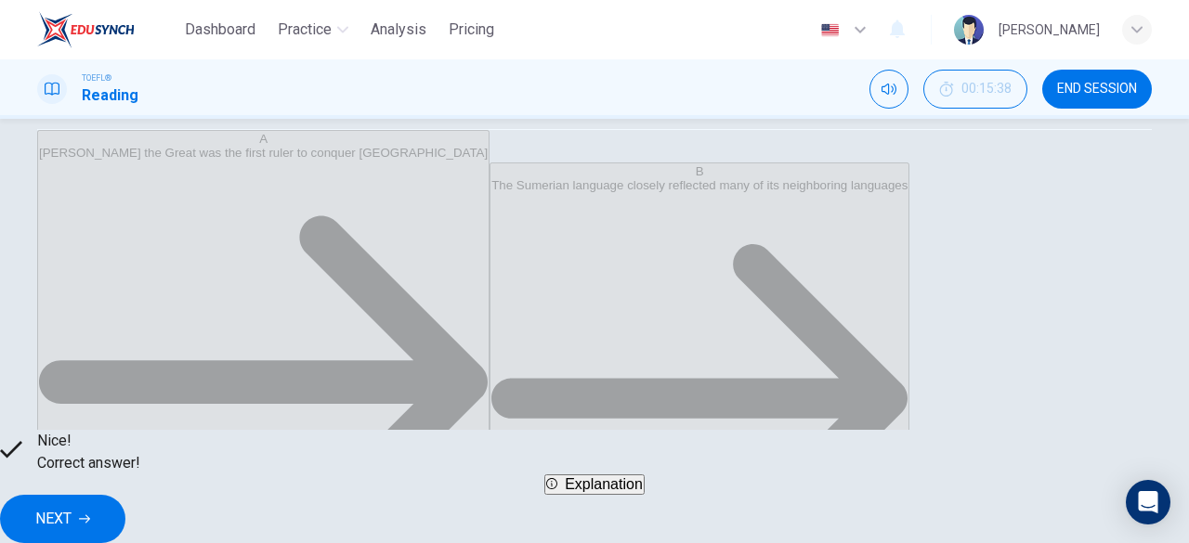
scroll to position [363, 0]
click at [72, 513] on span "NEXT" at bounding box center [53, 519] width 36 height 26
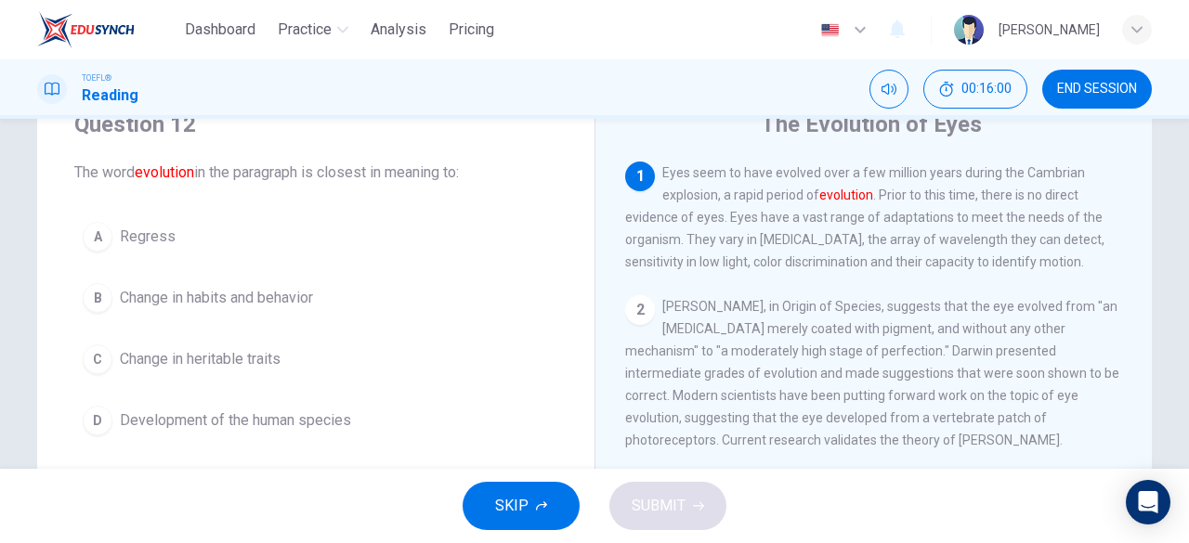
scroll to position [77, 0]
click at [258, 410] on span "Development of the human species" at bounding box center [235, 420] width 231 height 22
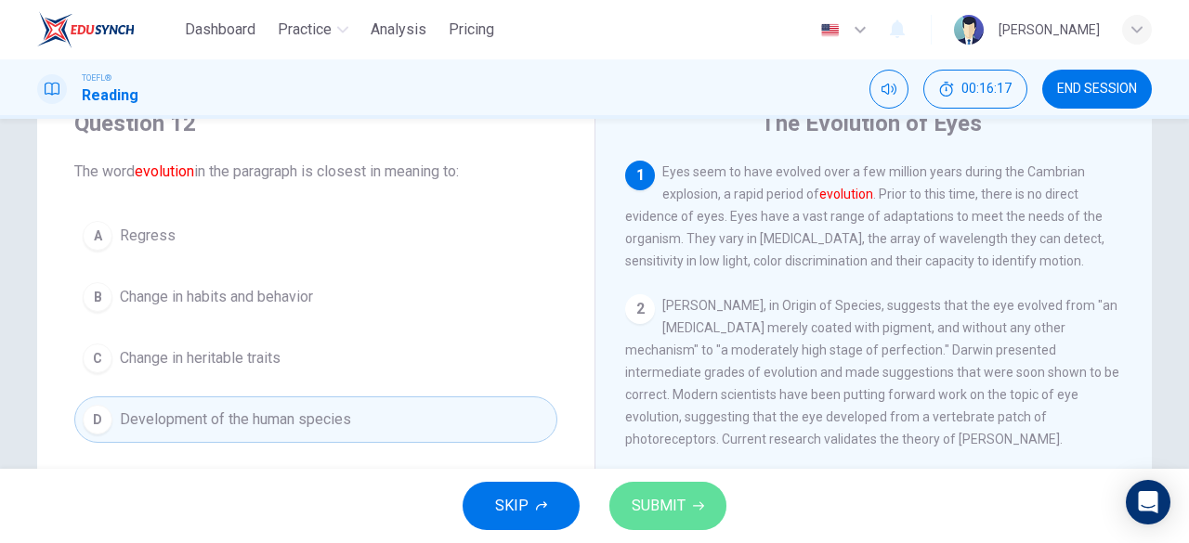
click at [687, 491] on button "SUBMIT" at bounding box center [667, 506] width 117 height 48
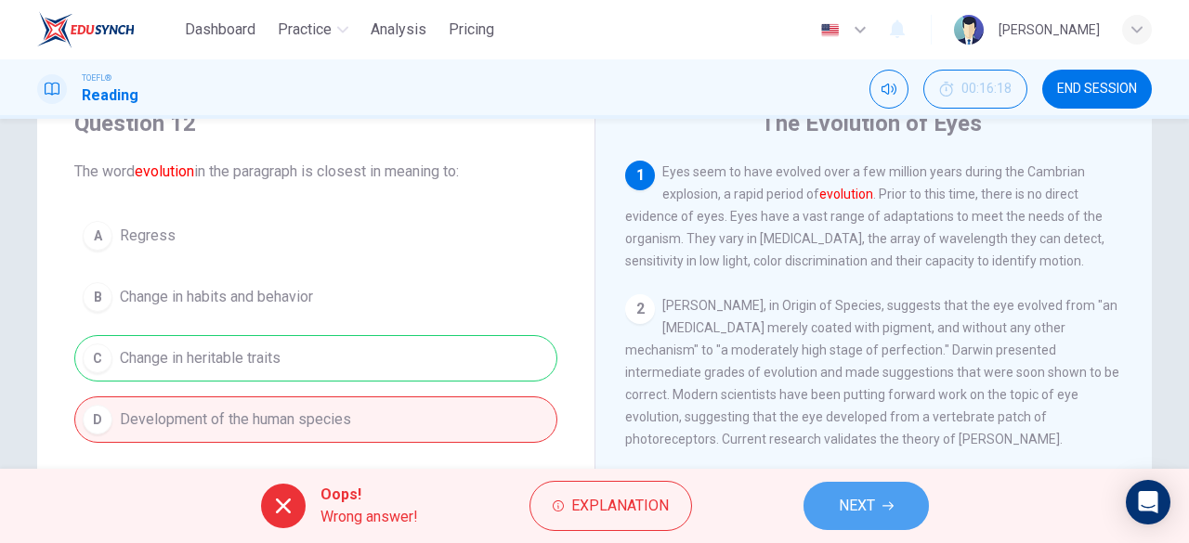
click at [878, 504] on button "NEXT" at bounding box center [866, 506] width 125 height 48
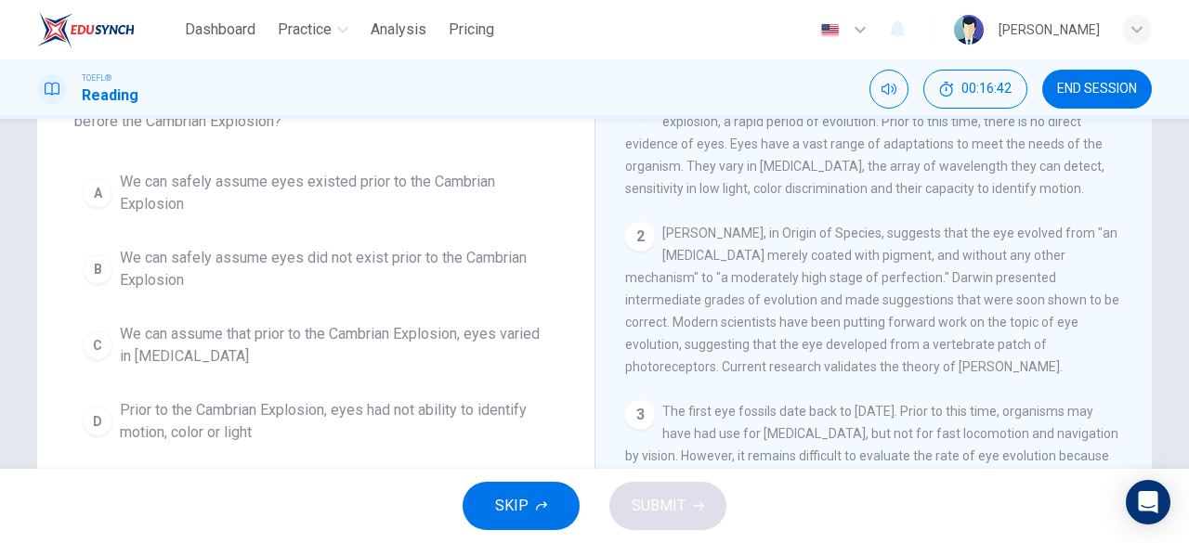
scroll to position [149, 0]
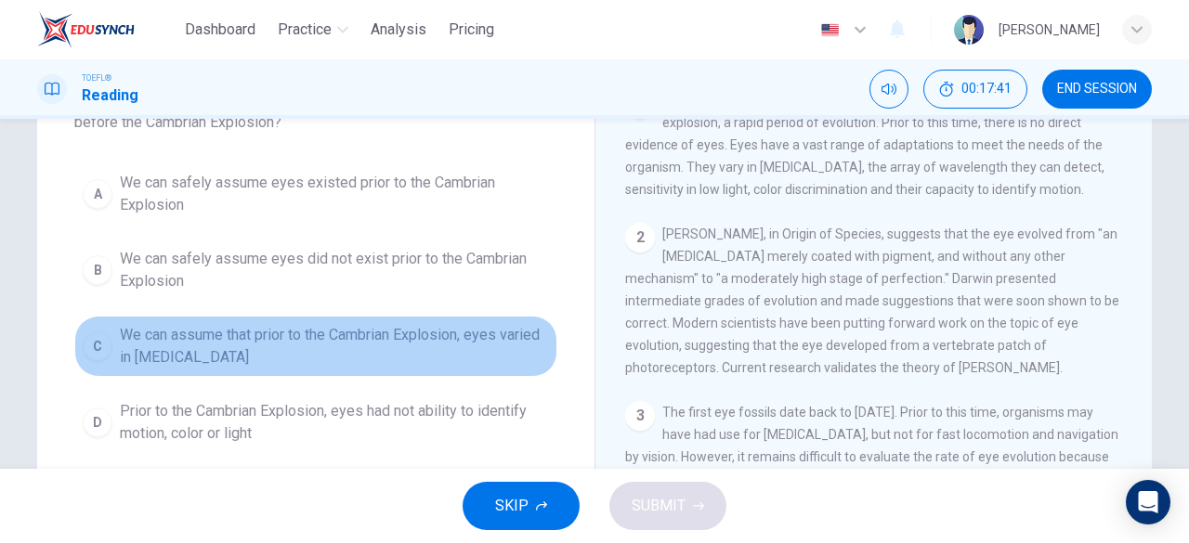
click at [411, 347] on span "We can assume that prior to the Cambrian Explosion, eyes varied in [MEDICAL_DAT…" at bounding box center [334, 346] width 429 height 45
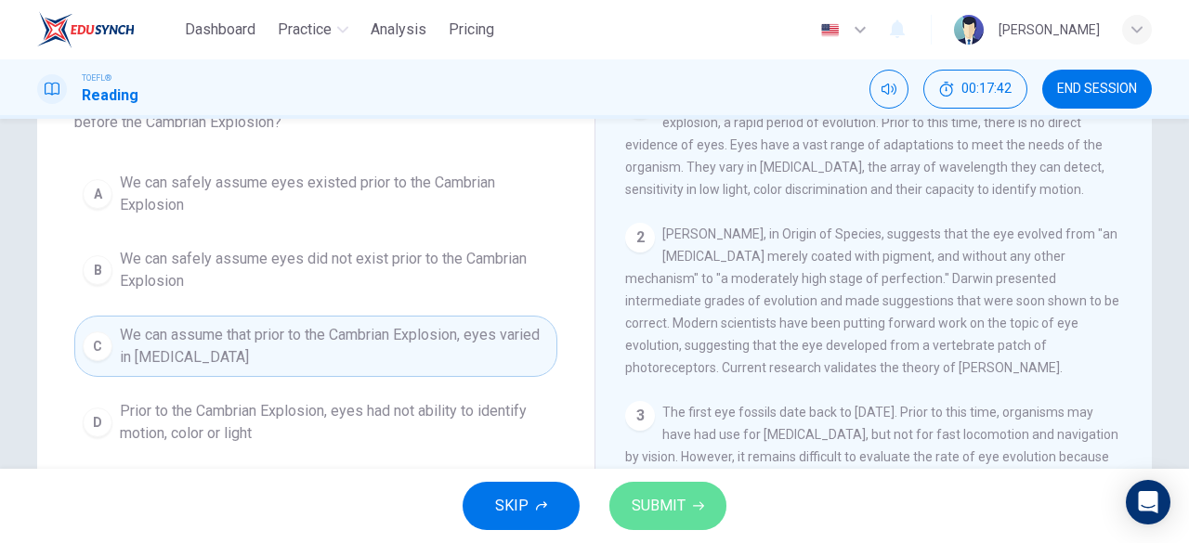
click at [673, 501] on span "SUBMIT" at bounding box center [659, 506] width 54 height 26
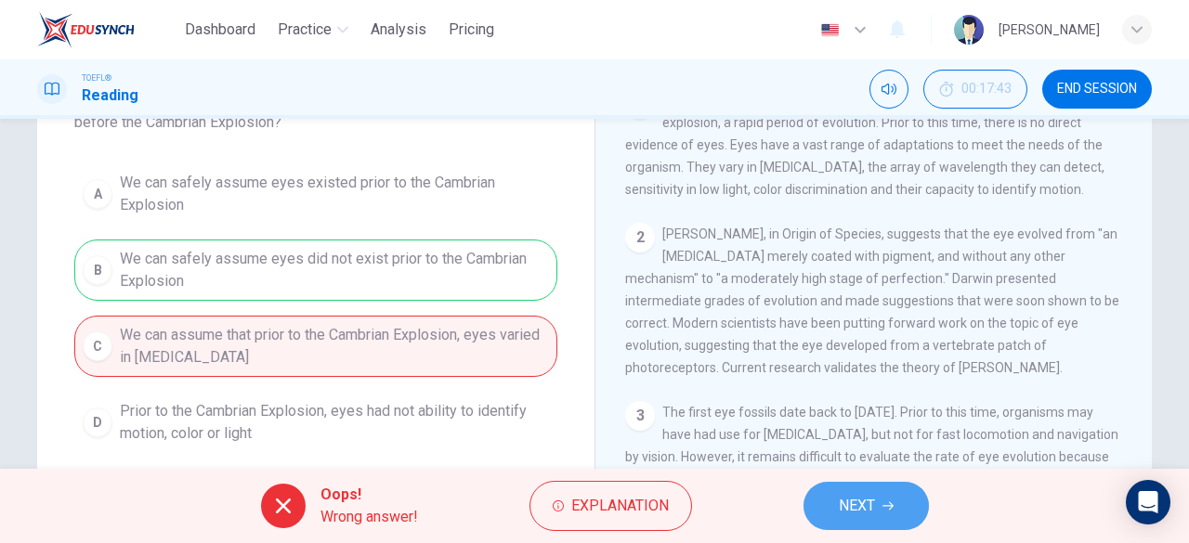
click at [846, 504] on span "NEXT" at bounding box center [857, 506] width 36 height 26
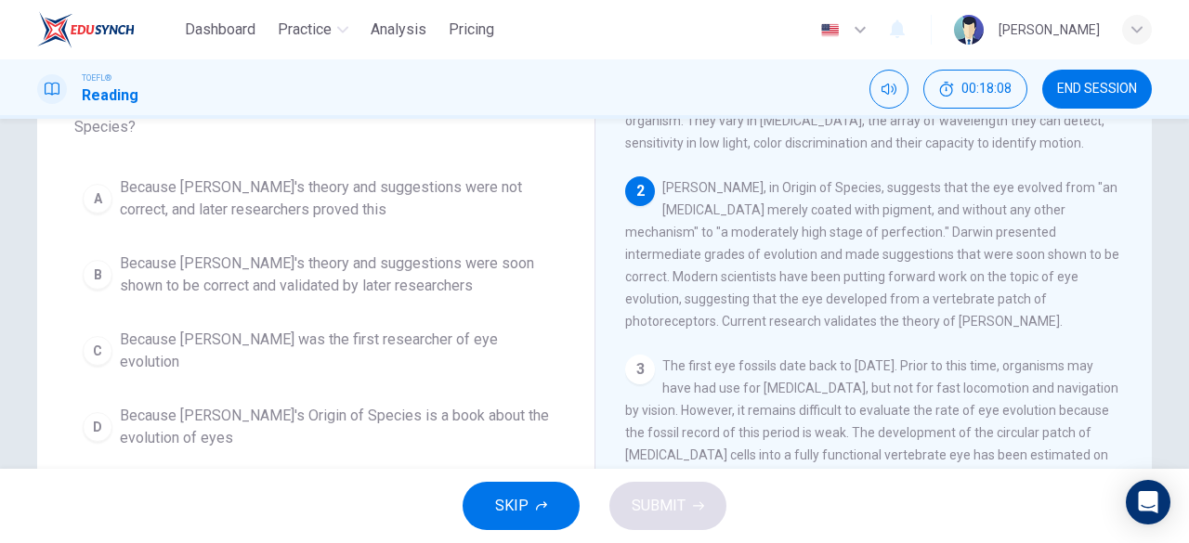
scroll to position [145, 0]
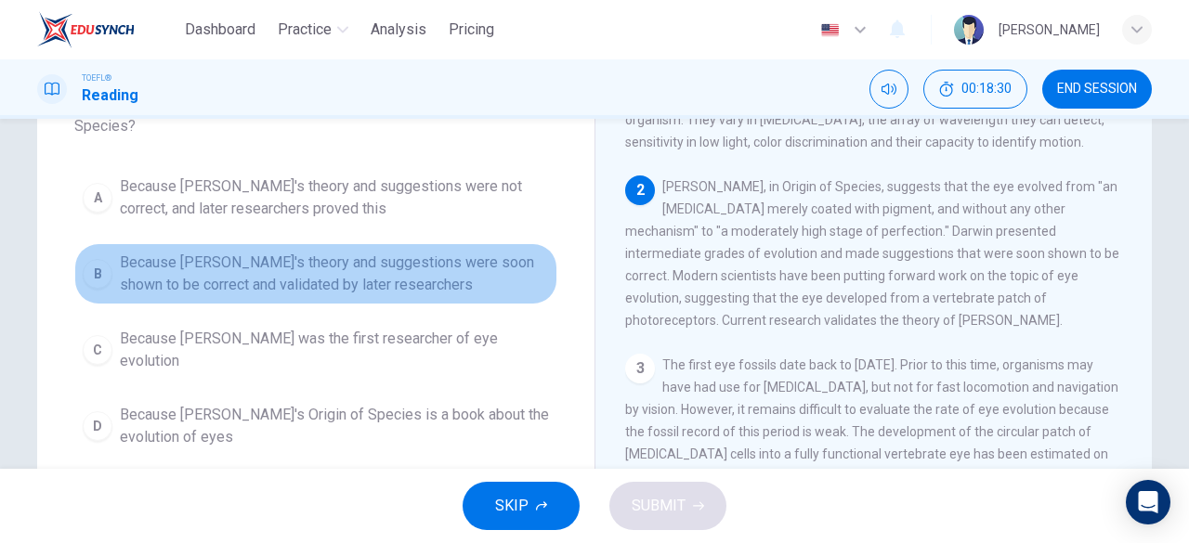
click at [431, 267] on span "Because [PERSON_NAME]'s theory and suggestions were soon shown to be correct an…" at bounding box center [334, 274] width 429 height 45
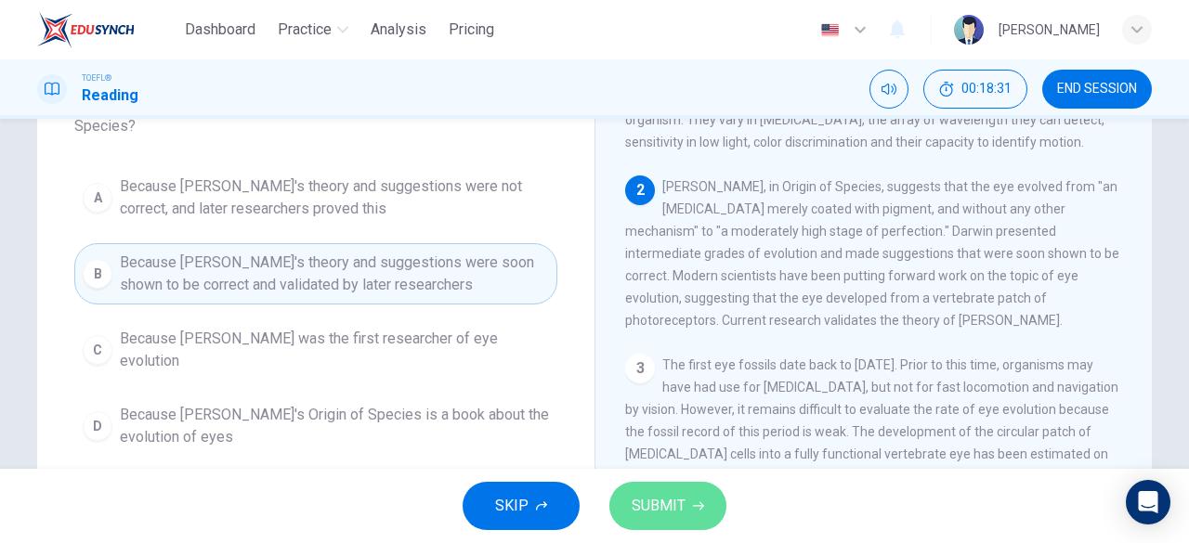
click at [678, 495] on span "SUBMIT" at bounding box center [659, 506] width 54 height 26
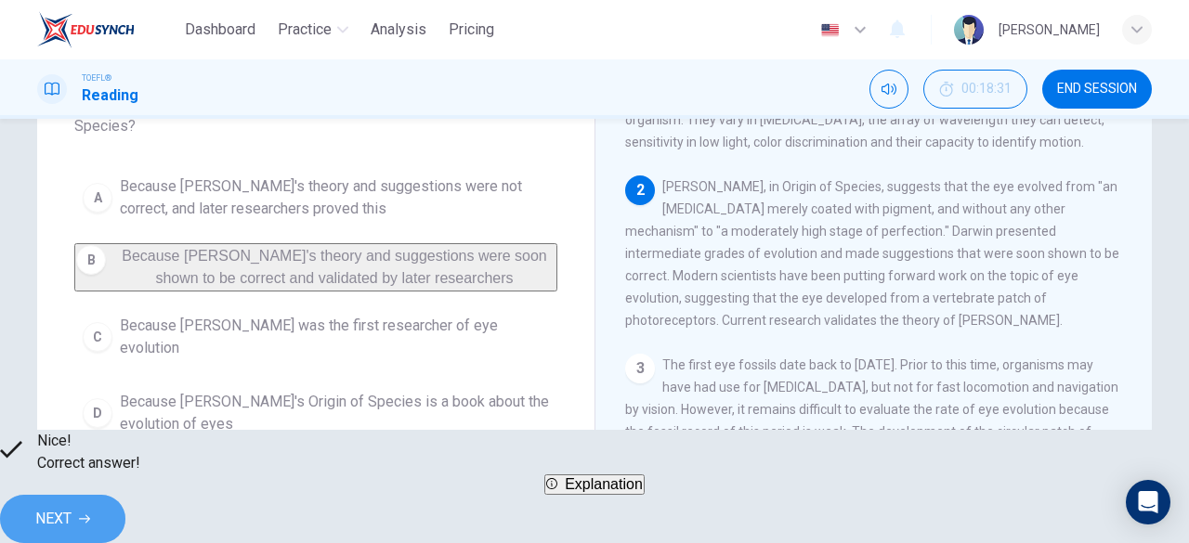
click at [72, 517] on span "NEXT" at bounding box center [53, 519] width 36 height 26
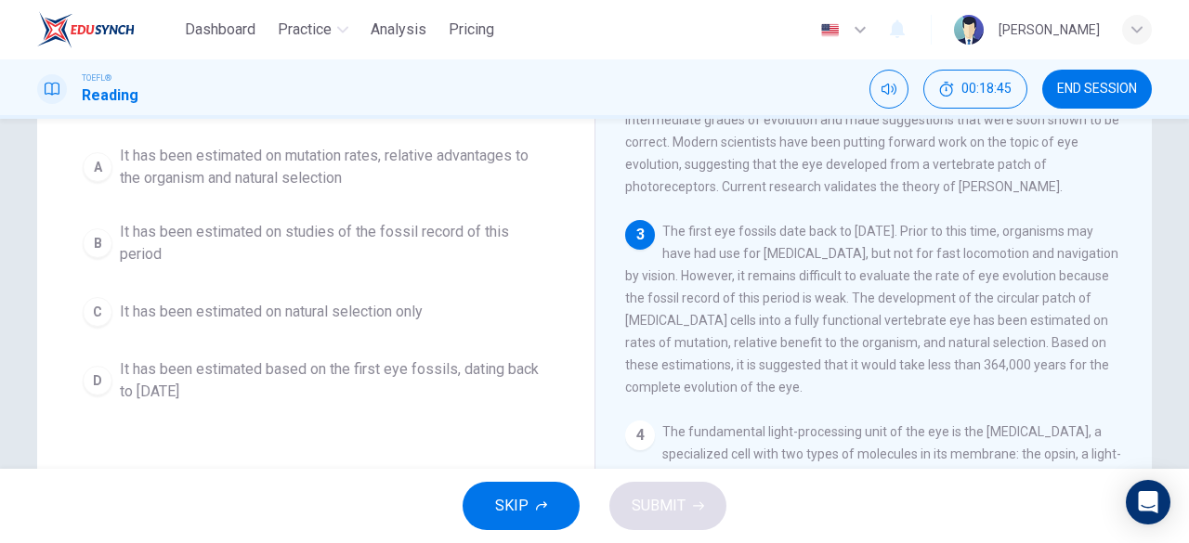
scroll to position [180, 0]
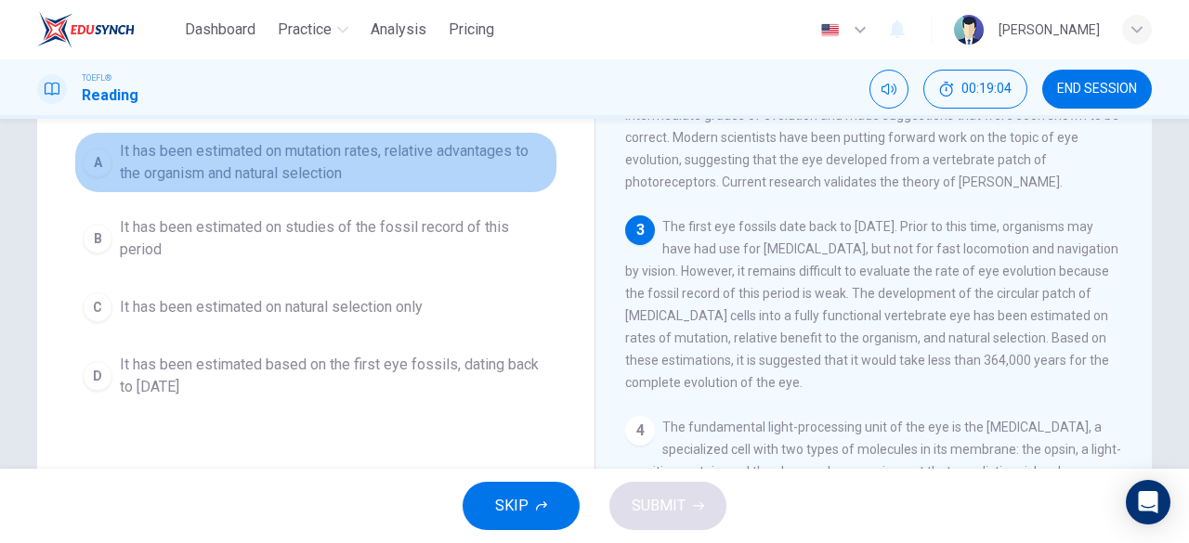
click at [132, 157] on span "It has been estimated on mutation rates, relative advantages to the organism an…" at bounding box center [334, 162] width 429 height 45
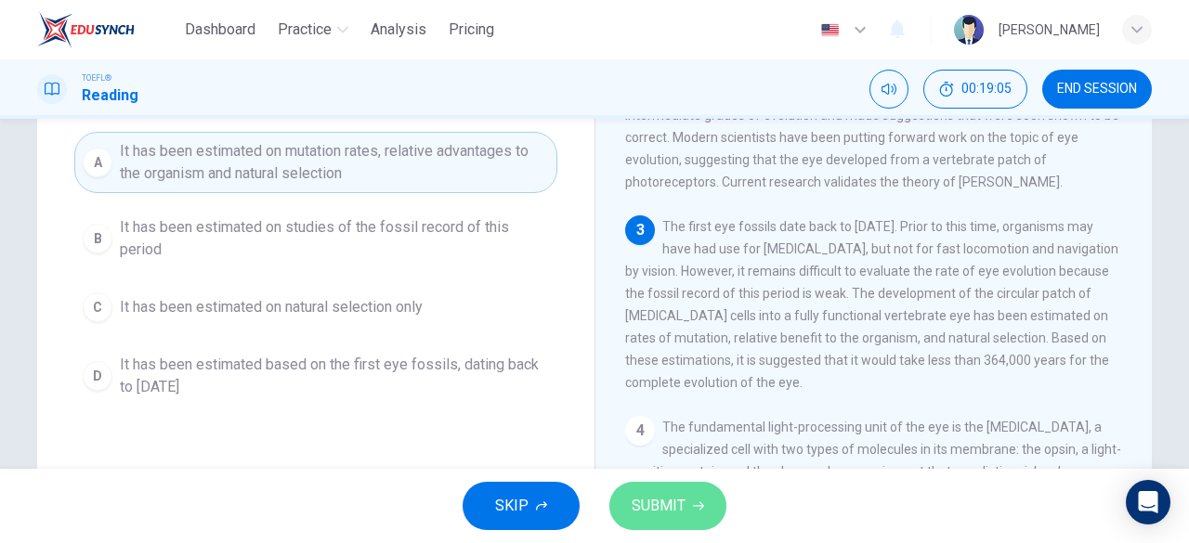
click at [674, 497] on span "SUBMIT" at bounding box center [659, 506] width 54 height 26
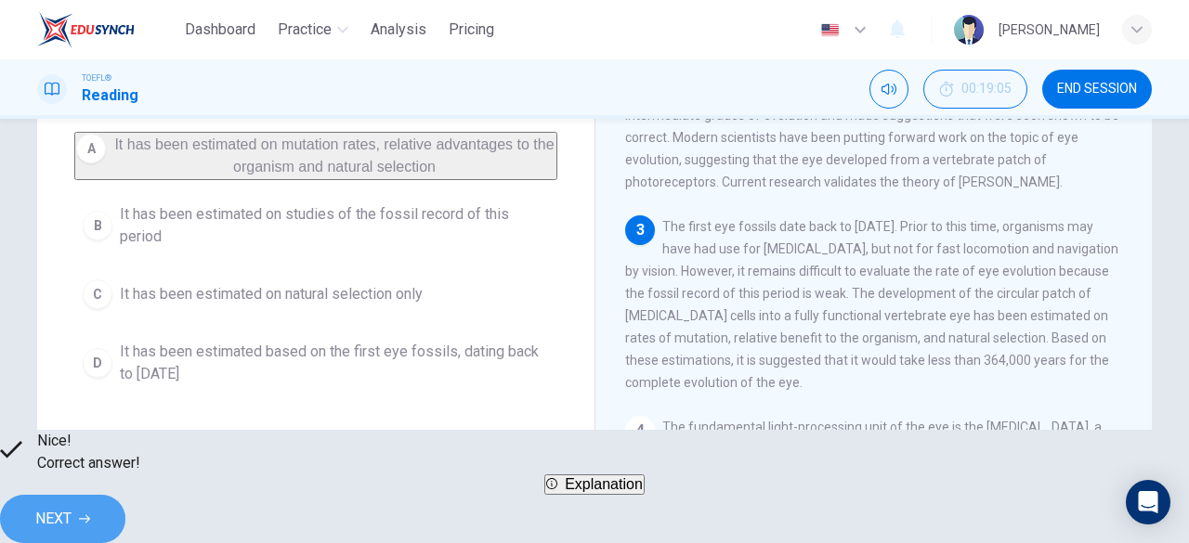
click at [72, 509] on span "NEXT" at bounding box center [53, 519] width 36 height 26
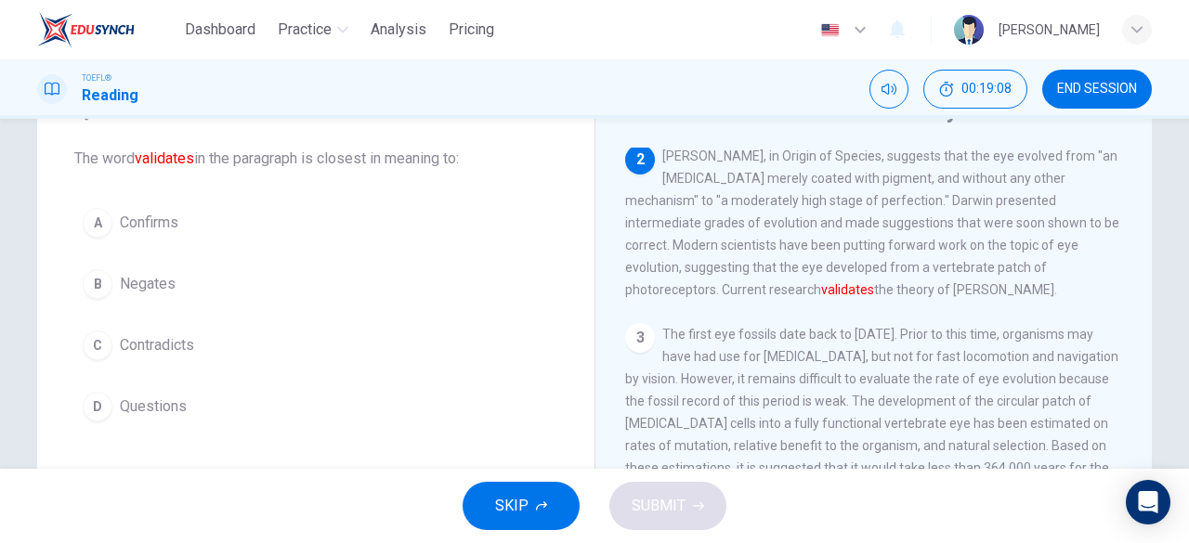
scroll to position [93, 0]
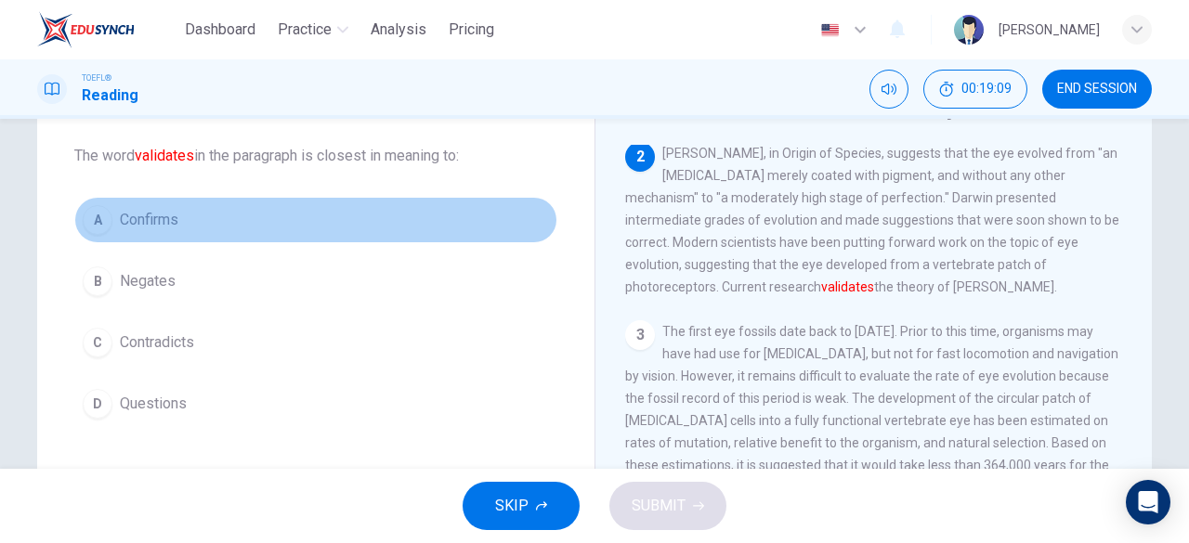
click at [106, 218] on div "A" at bounding box center [98, 220] width 30 height 30
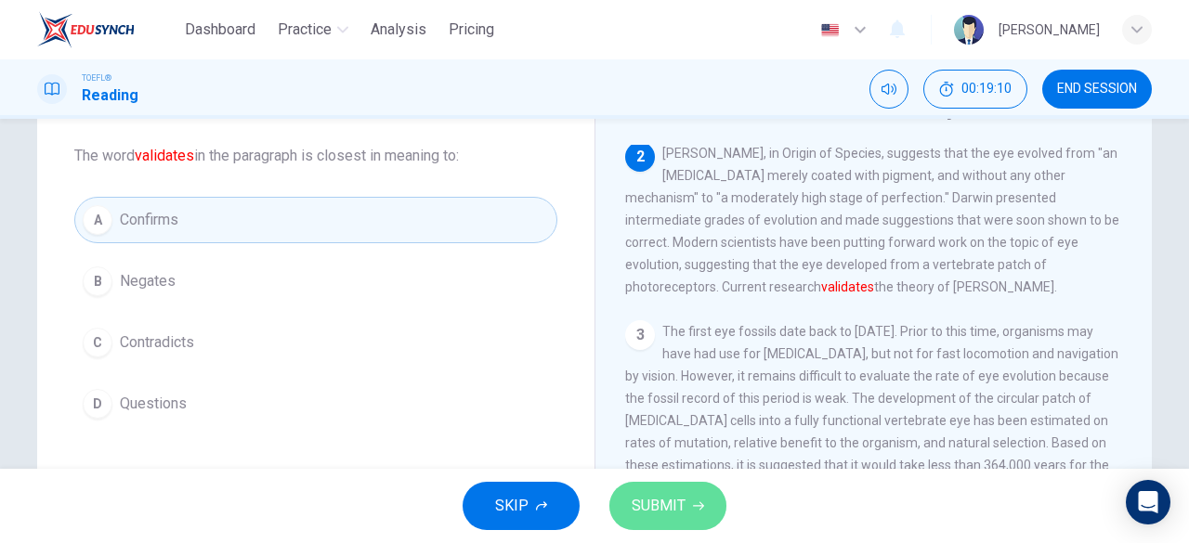
click at [661, 517] on span "SUBMIT" at bounding box center [659, 506] width 54 height 26
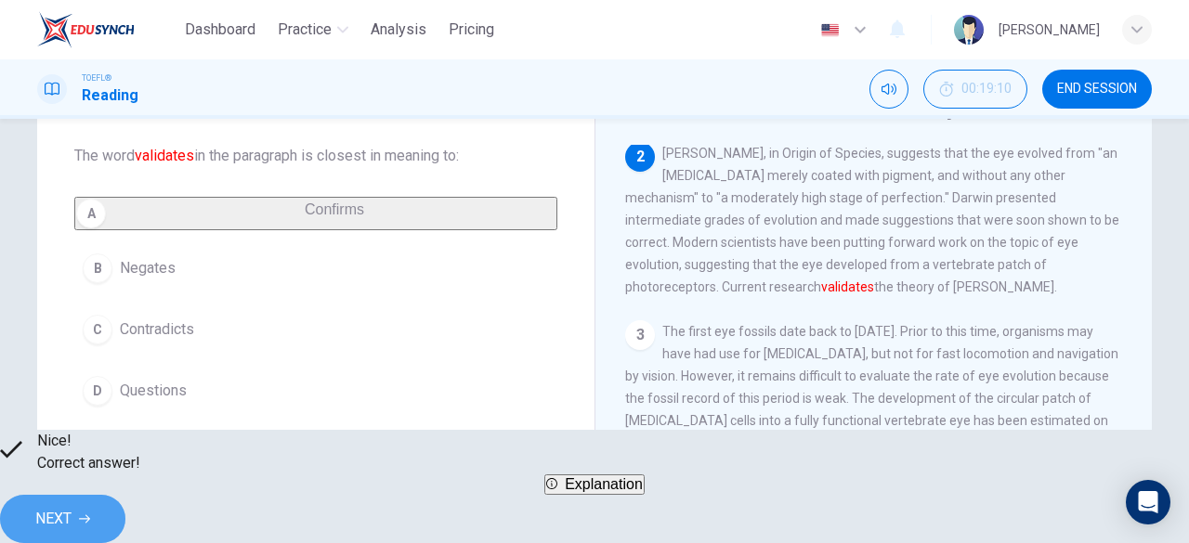
click at [125, 511] on button "NEXT" at bounding box center [62, 519] width 125 height 48
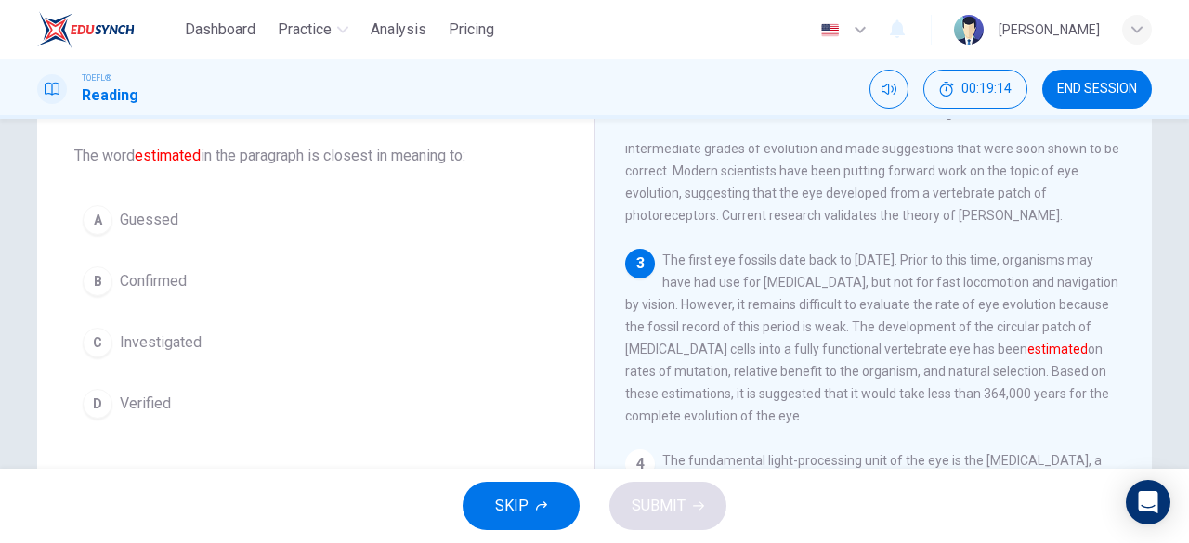
scroll to position [212, 0]
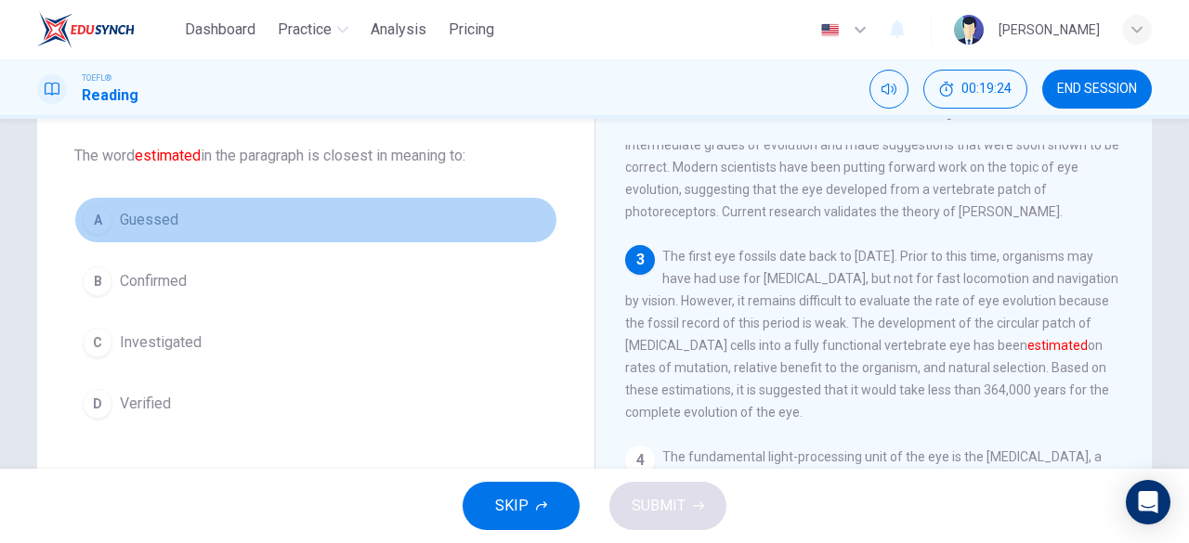
click at [145, 219] on span "Guessed" at bounding box center [149, 220] width 59 height 22
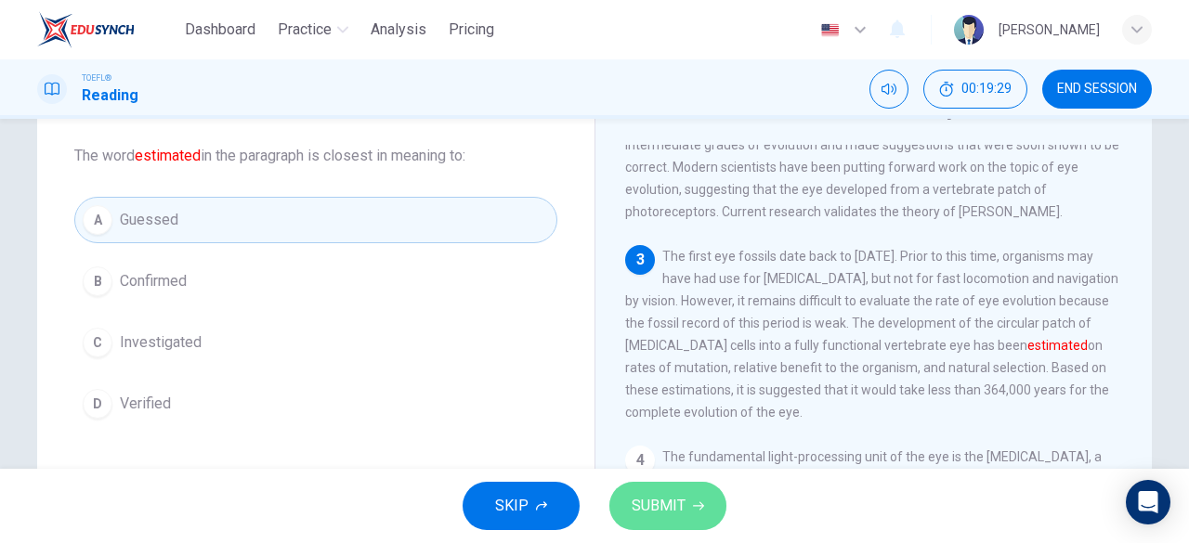
click at [671, 495] on span "SUBMIT" at bounding box center [659, 506] width 54 height 26
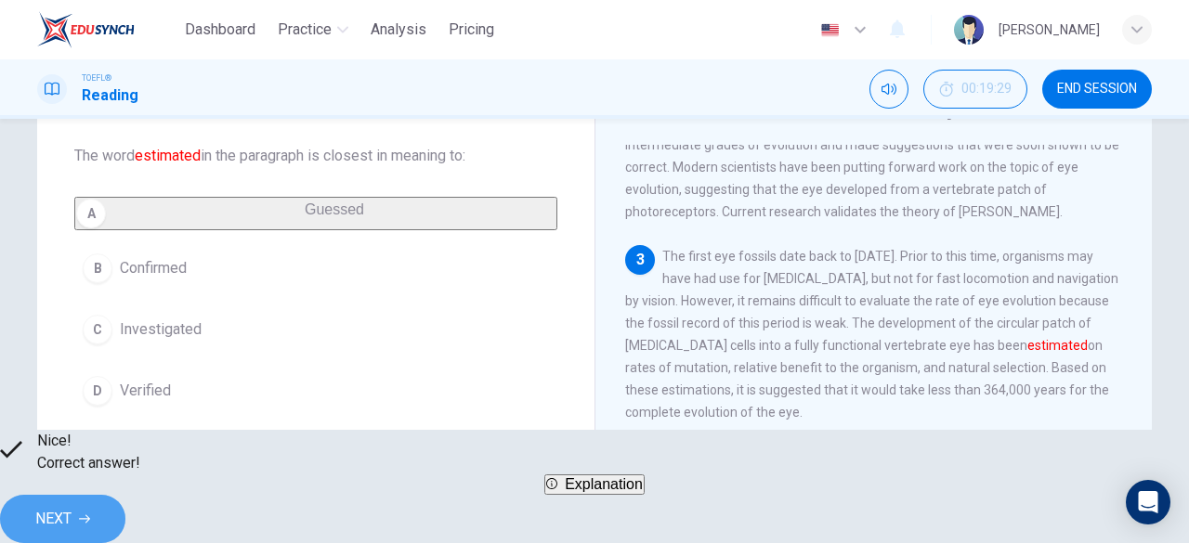
click at [90, 516] on icon "button" at bounding box center [84, 520] width 11 height 8
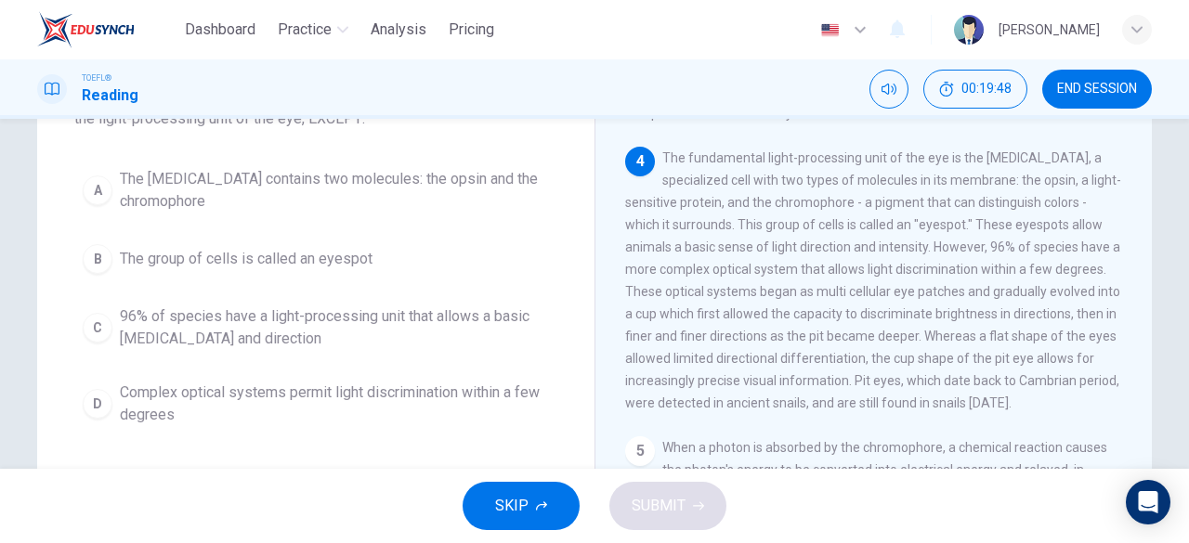
scroll to position [129, 0]
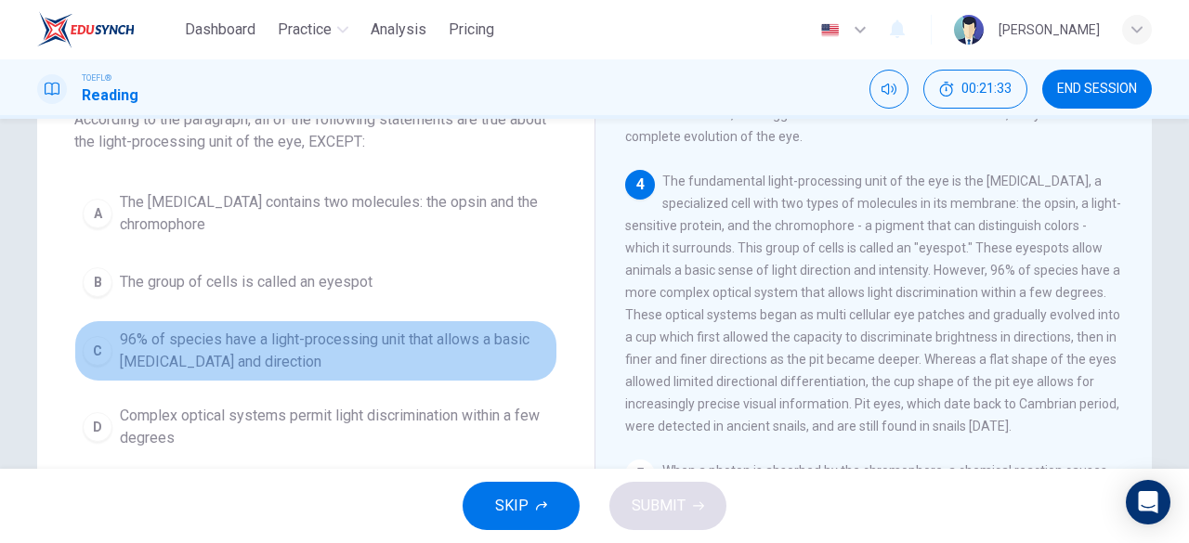
click at [391, 335] on span "96% of species have a light-processing unit that allows a basic [MEDICAL_DATA] …" at bounding box center [334, 351] width 429 height 45
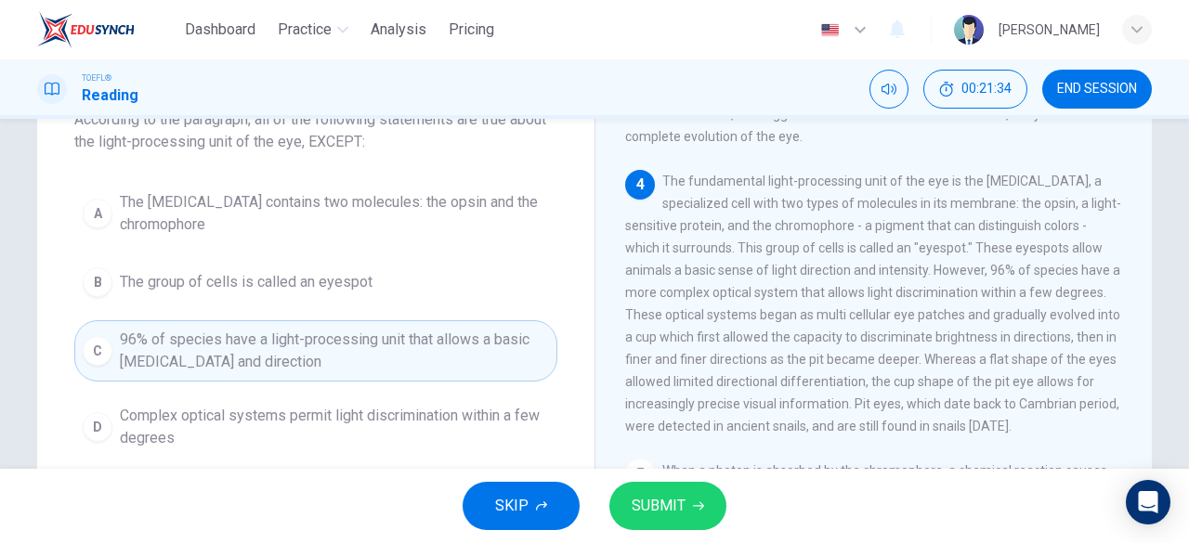
click at [683, 508] on span "SUBMIT" at bounding box center [659, 506] width 54 height 26
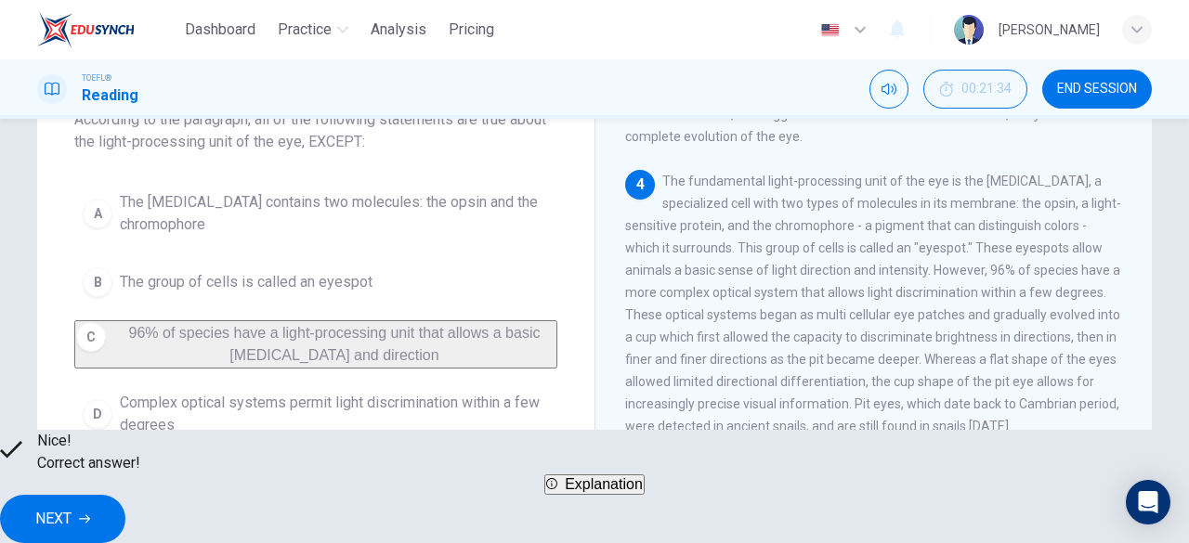
click at [125, 495] on button "NEXT" at bounding box center [62, 519] width 125 height 48
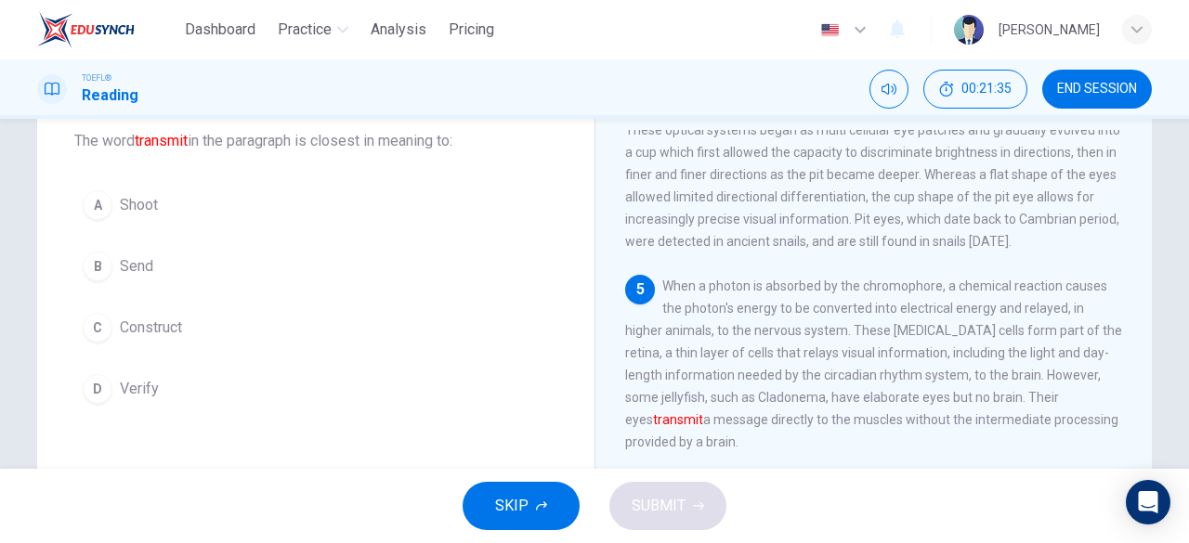
scroll to position [109, 0]
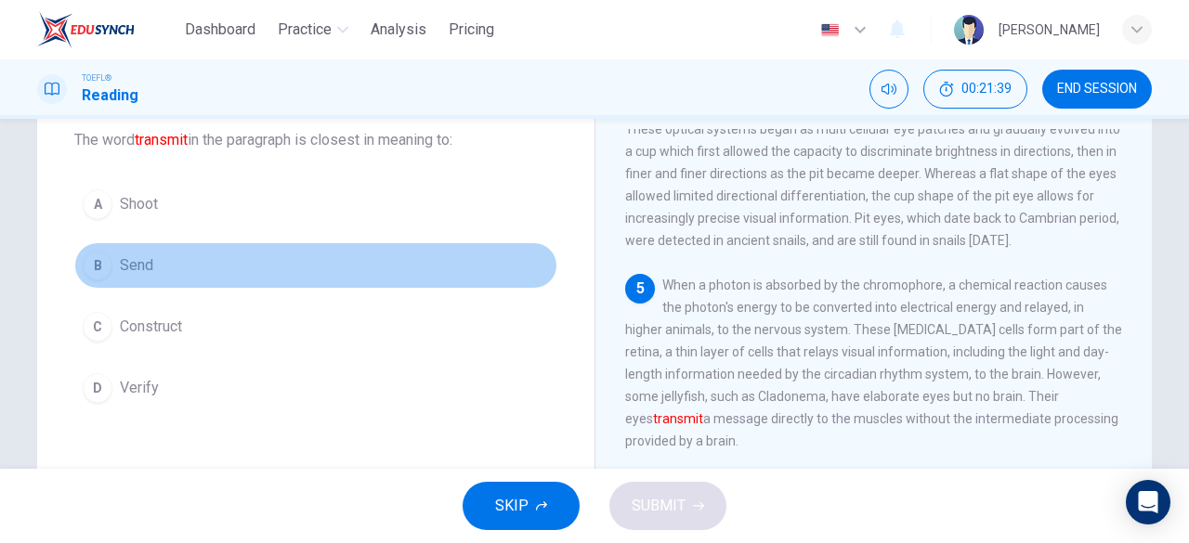
click at [112, 257] on button "B Send" at bounding box center [315, 265] width 483 height 46
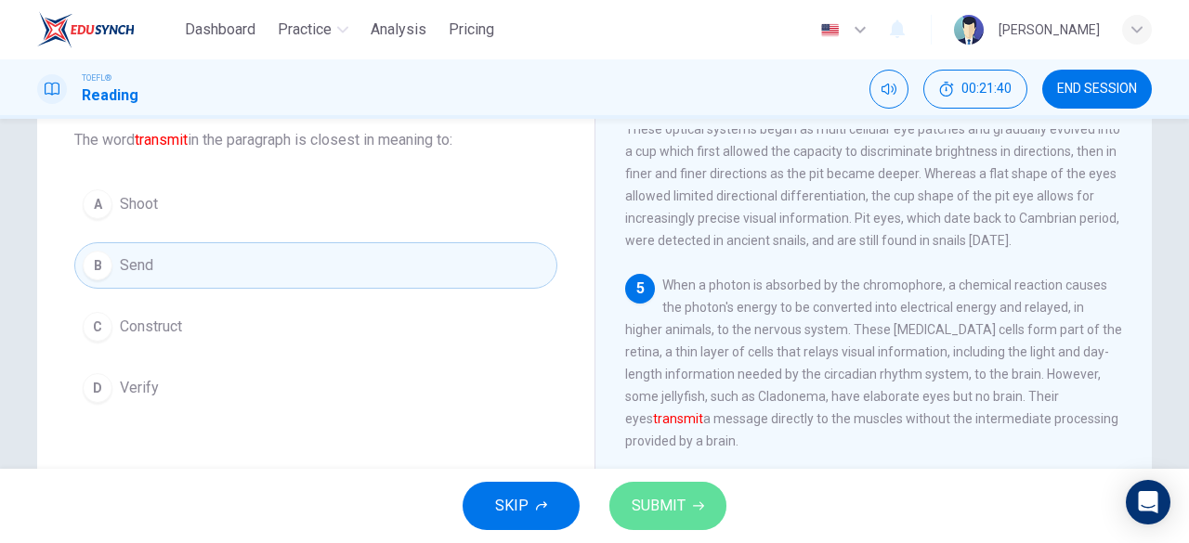
click at [687, 495] on button "SUBMIT" at bounding box center [667, 506] width 117 height 48
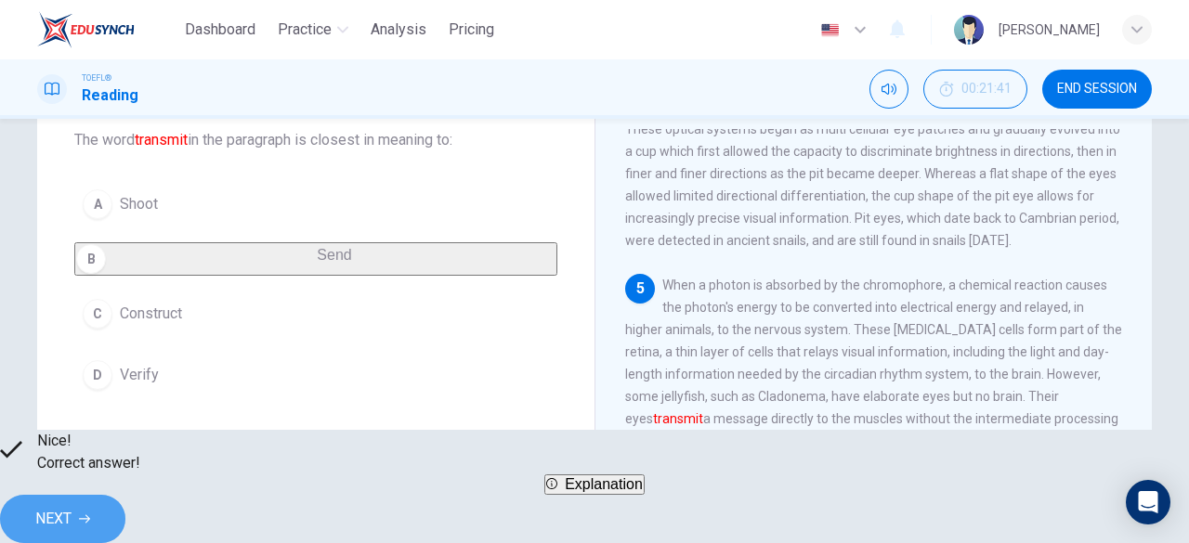
click at [72, 506] on span "NEXT" at bounding box center [53, 519] width 36 height 26
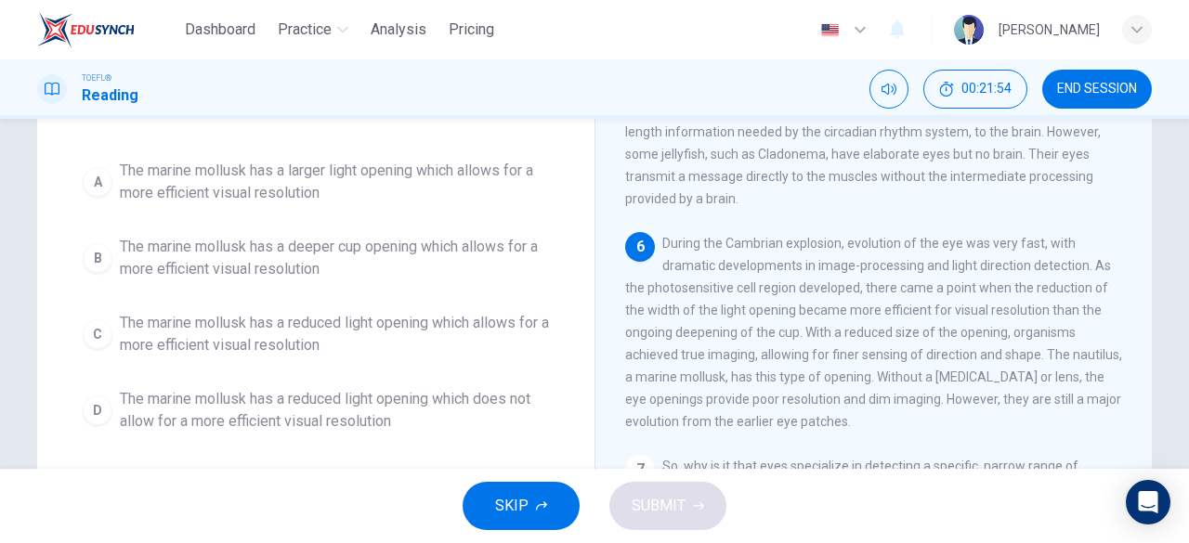
scroll to position [162, 0]
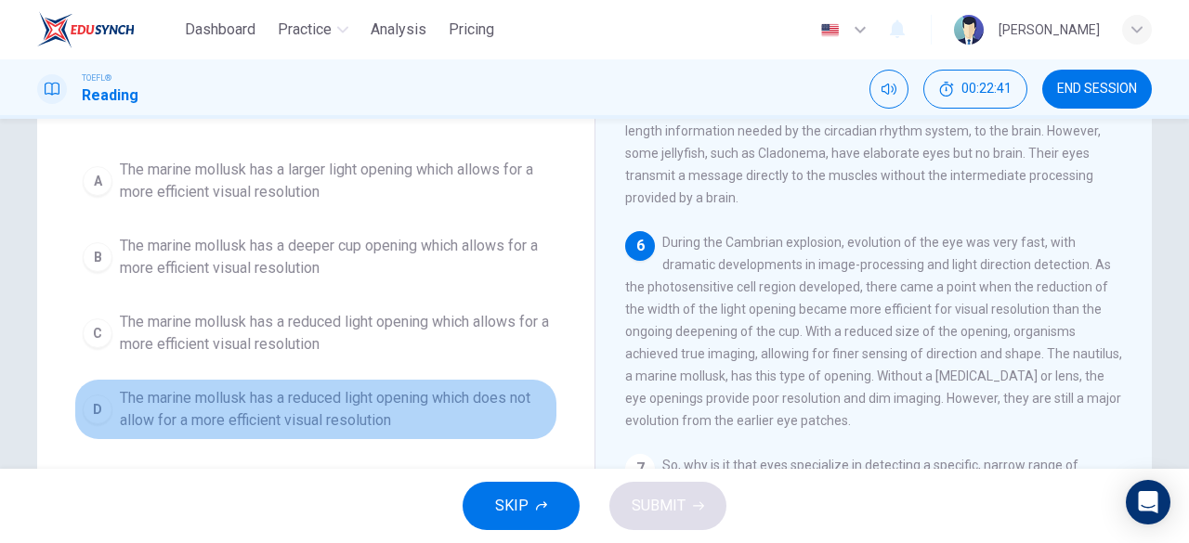
click at [247, 423] on span "The marine mollusk has a reduced light opening which does not allow for a more …" at bounding box center [334, 409] width 429 height 45
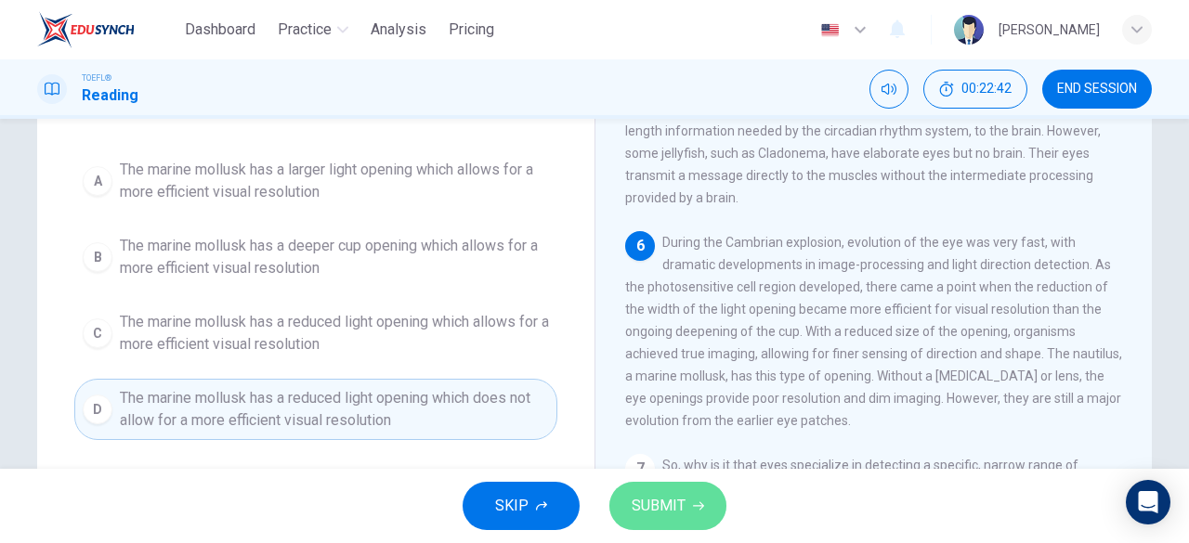
click at [671, 521] on button "SUBMIT" at bounding box center [667, 506] width 117 height 48
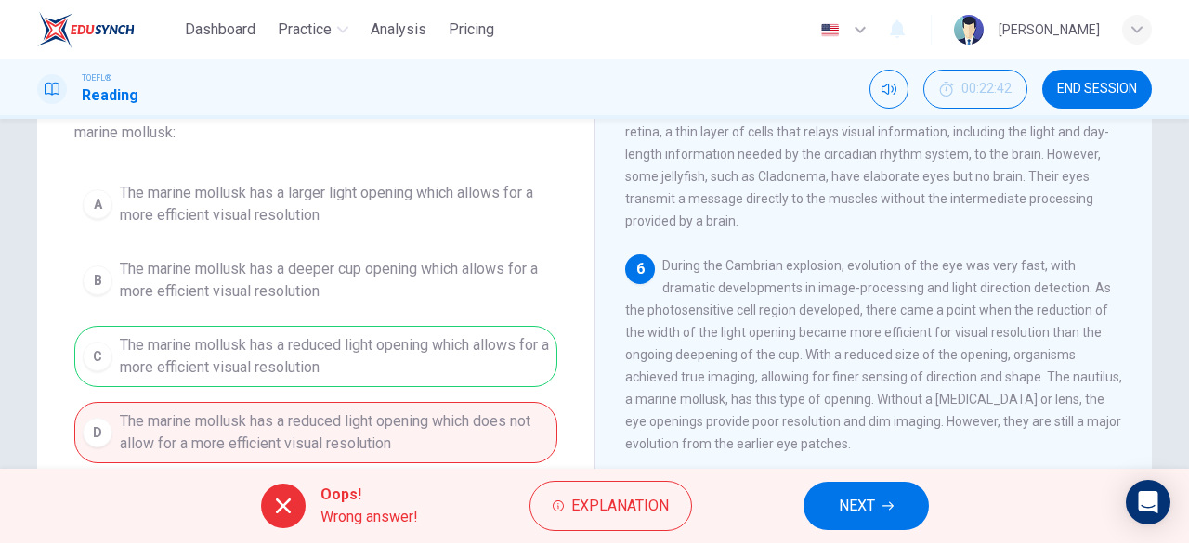
scroll to position [137, 0]
click at [834, 490] on button "NEXT" at bounding box center [866, 506] width 125 height 48
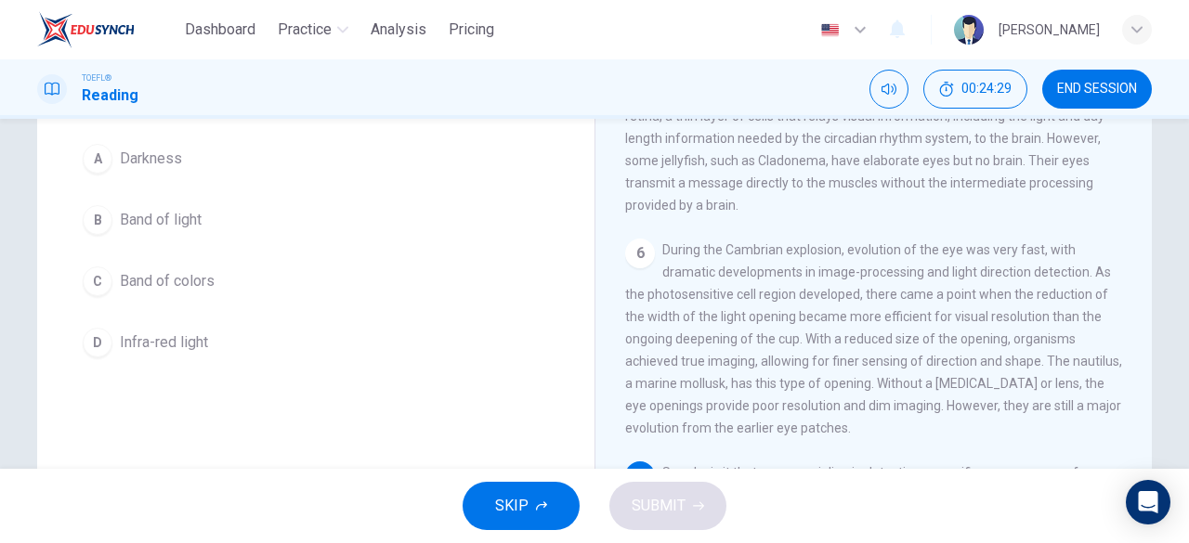
scroll to position [141, 0]
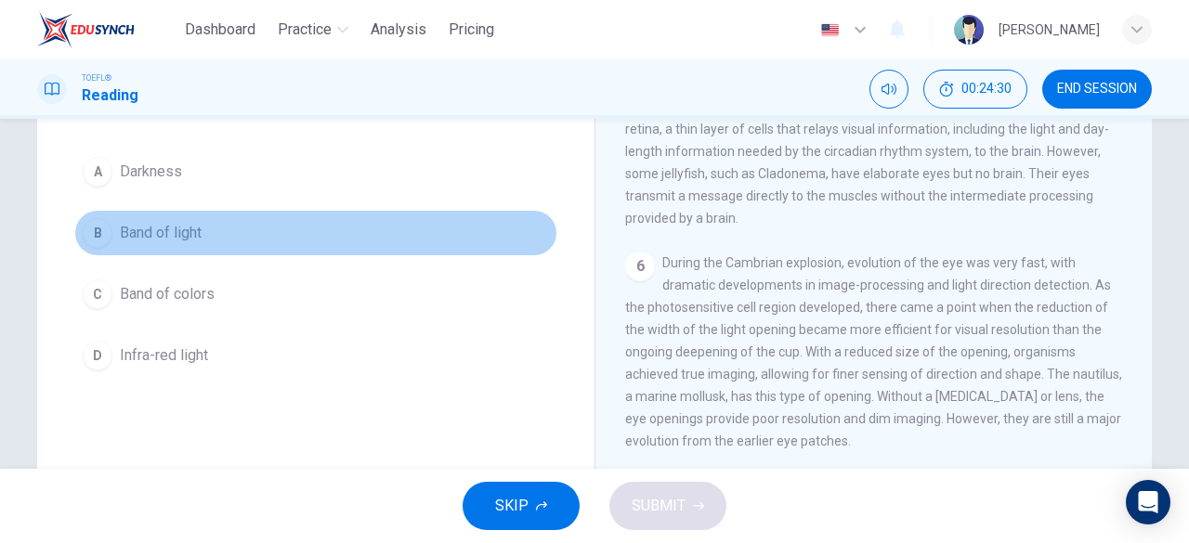
click at [167, 238] on span "Band of light" at bounding box center [161, 233] width 82 height 22
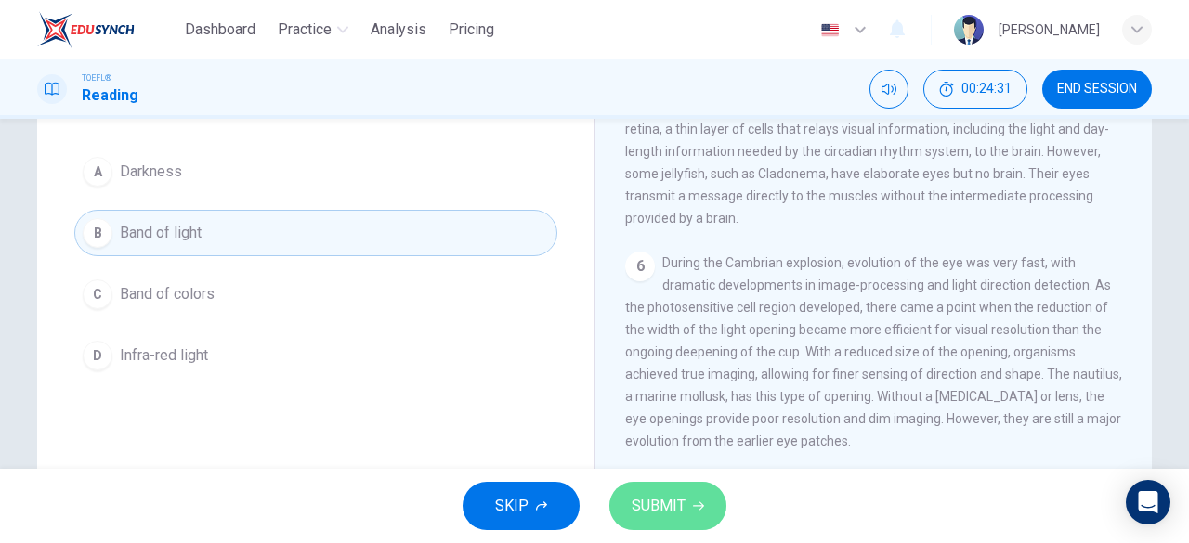
click at [660, 504] on span "SUBMIT" at bounding box center [659, 506] width 54 height 26
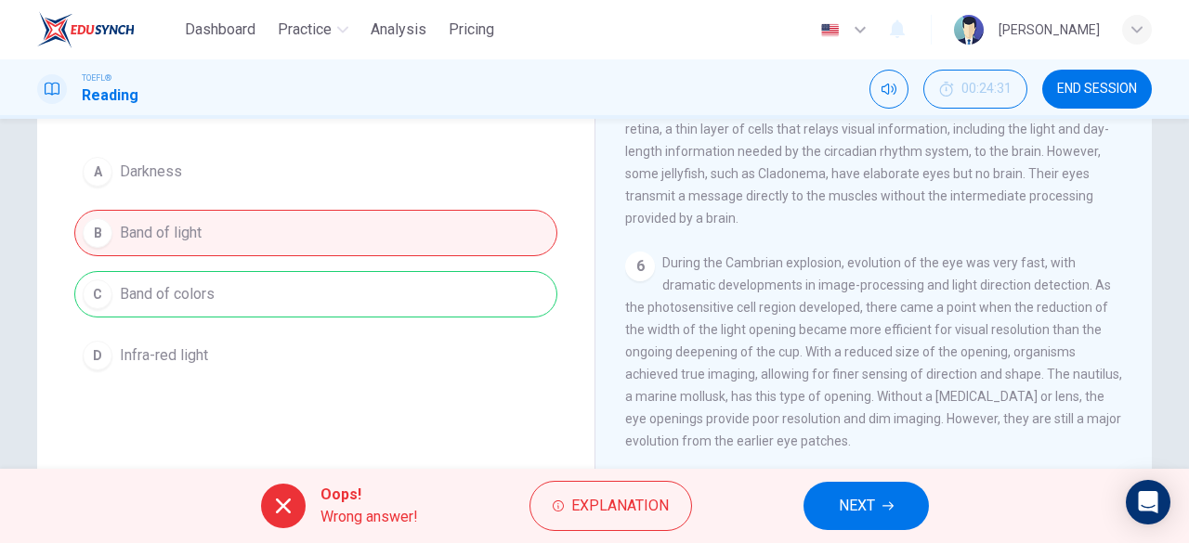
click at [847, 494] on span "NEXT" at bounding box center [857, 506] width 36 height 26
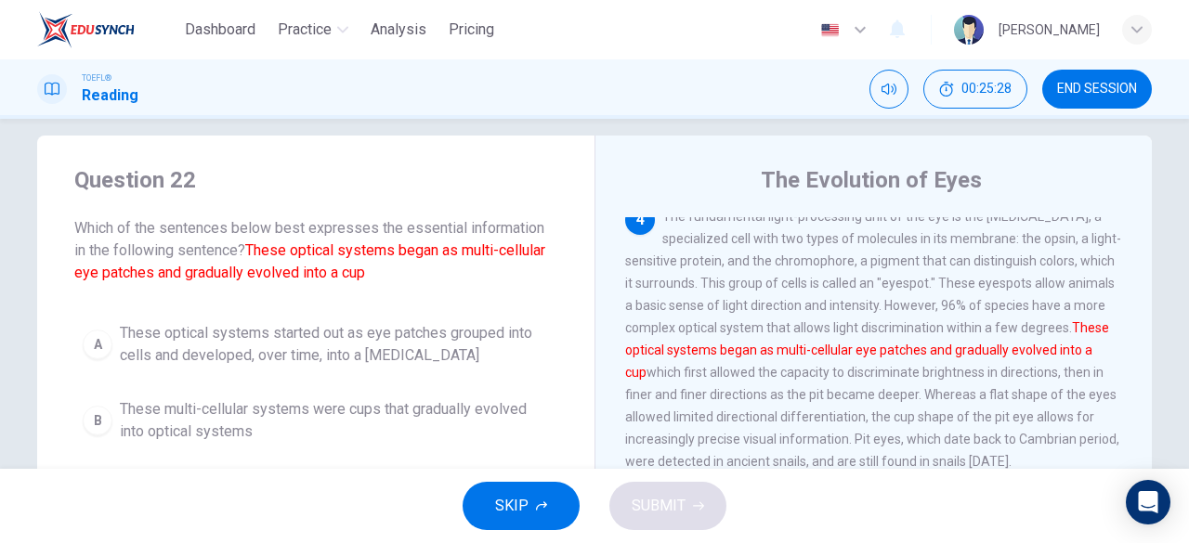
scroll to position [19, 0]
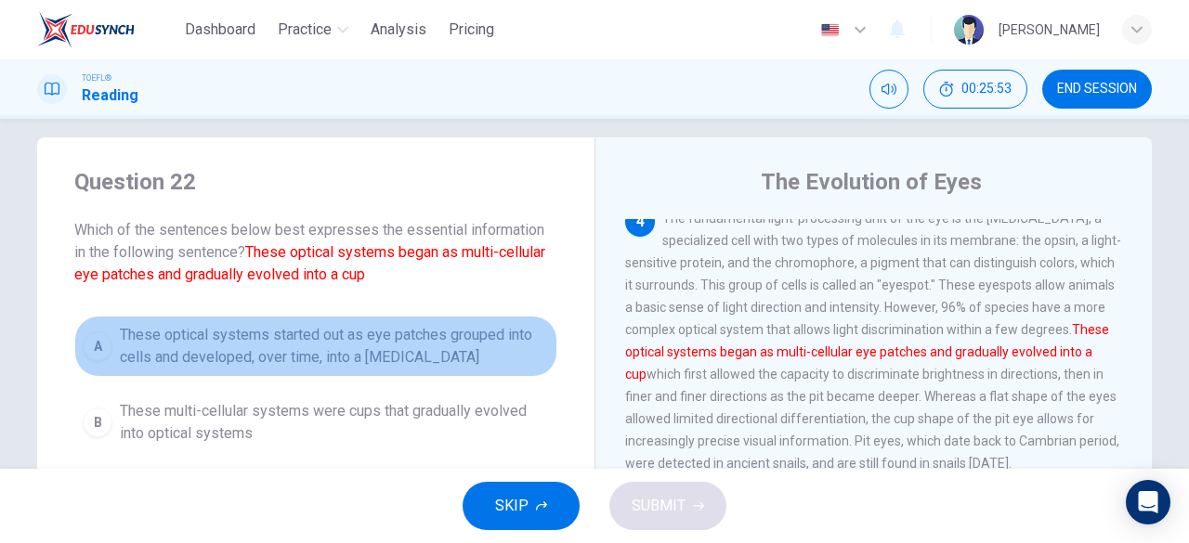
click at [305, 343] on span "These optical systems started out as eye patches grouped into cells and develop…" at bounding box center [334, 346] width 429 height 45
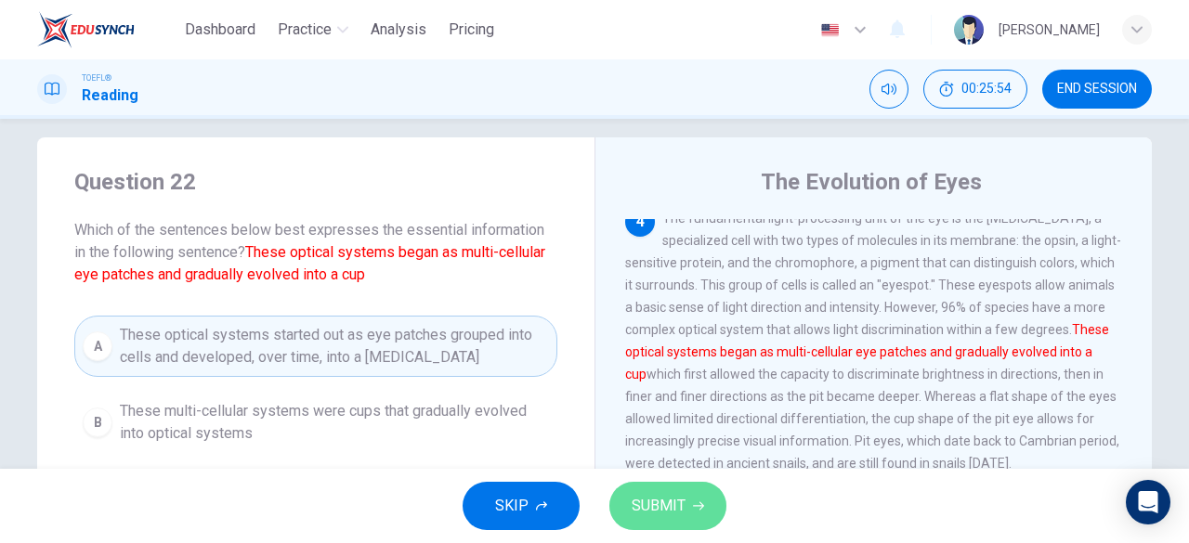
click at [662, 514] on span "SUBMIT" at bounding box center [659, 506] width 54 height 26
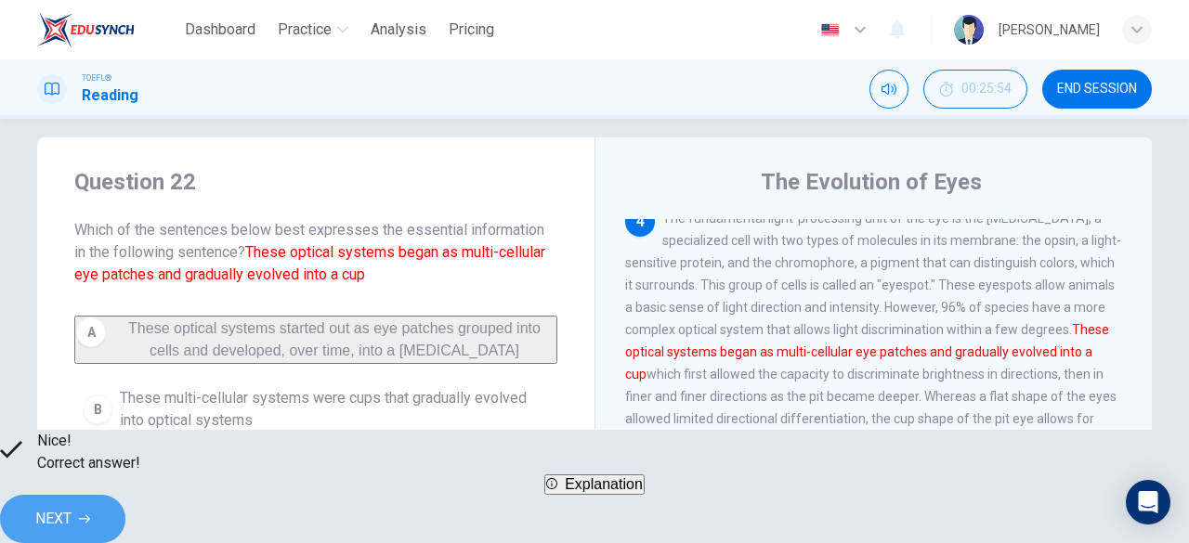
click at [125, 501] on button "NEXT" at bounding box center [62, 519] width 125 height 48
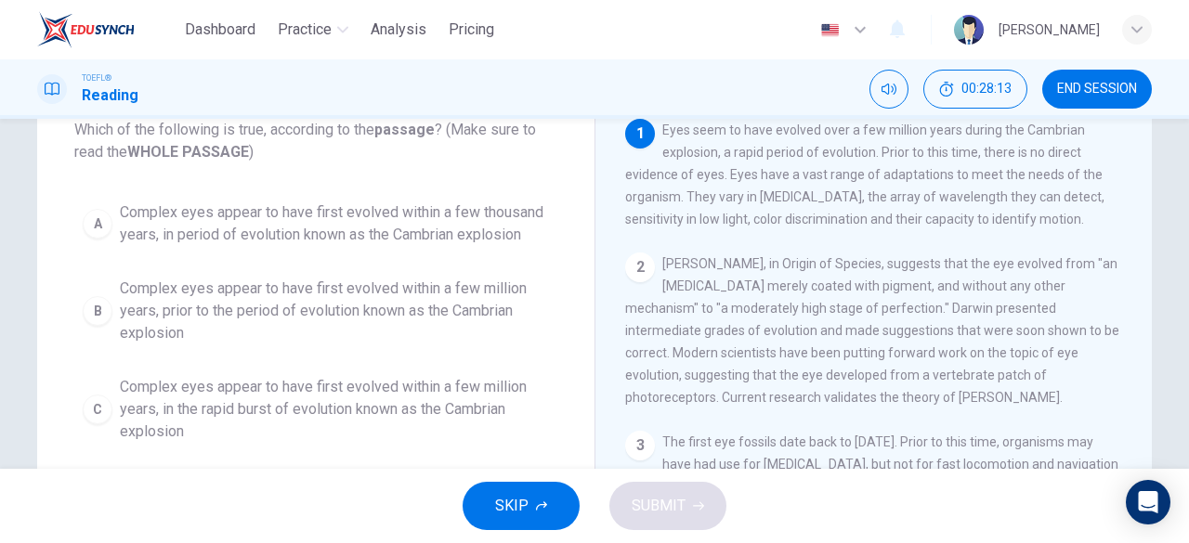
scroll to position [112, 0]
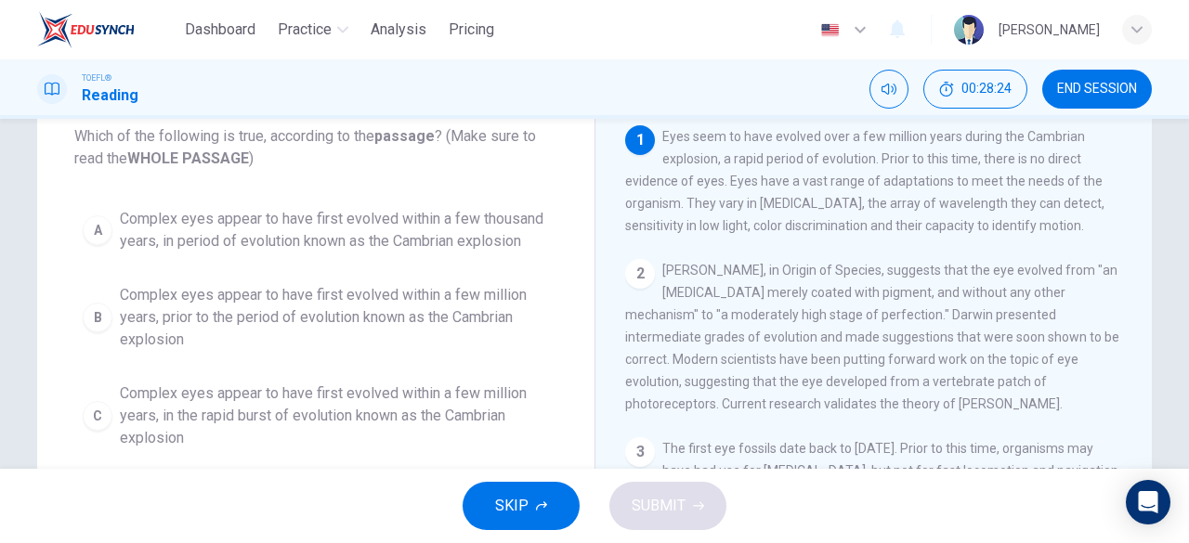
click at [394, 413] on span "Complex eyes appear to have first evolved within a few million years, in the ra…" at bounding box center [334, 416] width 429 height 67
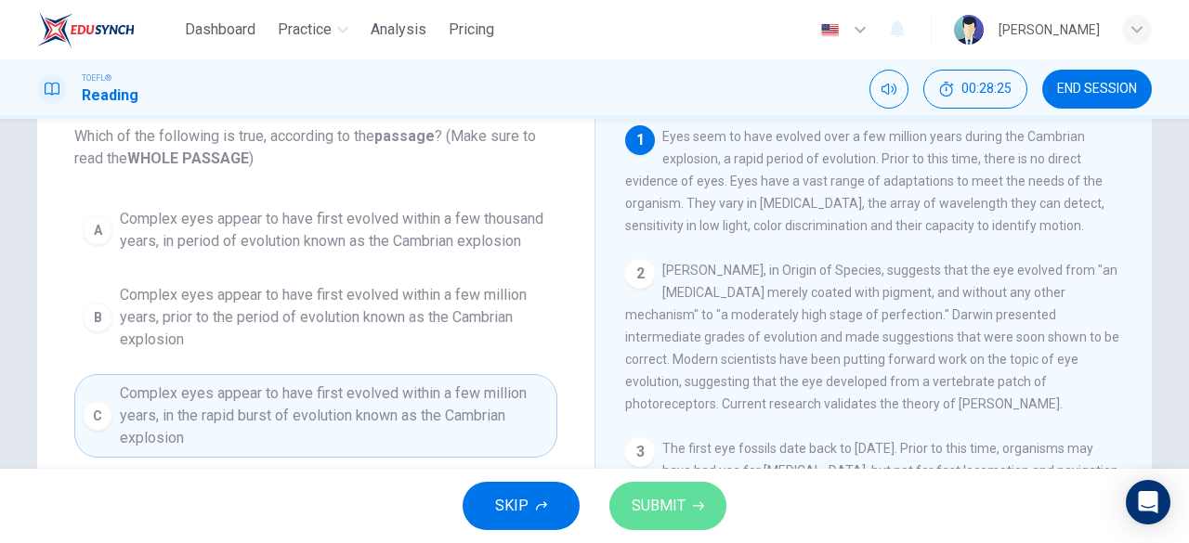
click at [654, 499] on span "SUBMIT" at bounding box center [659, 506] width 54 height 26
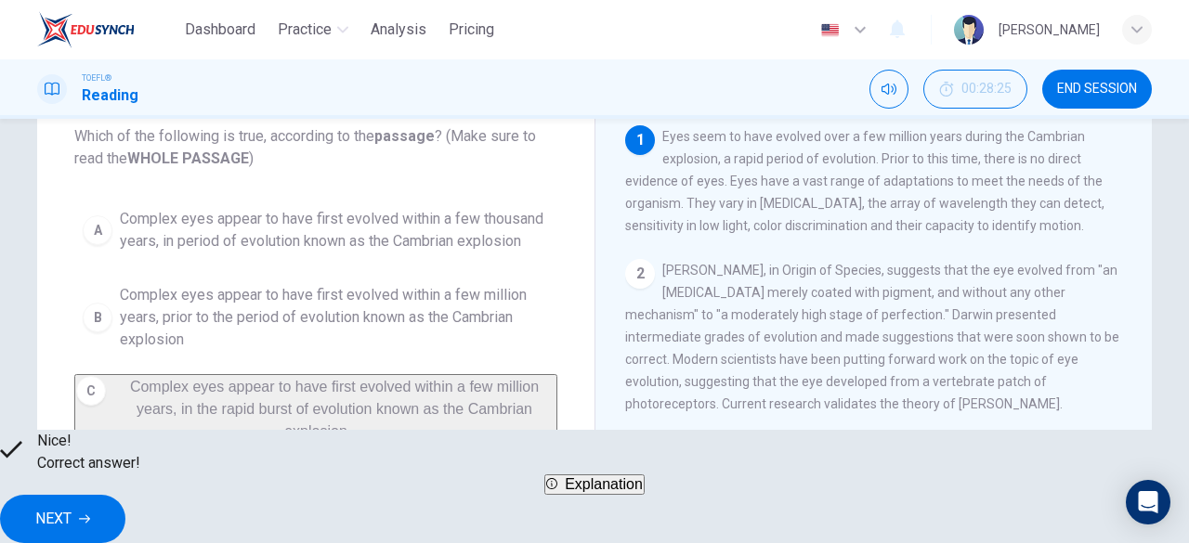
scroll to position [31, 0]
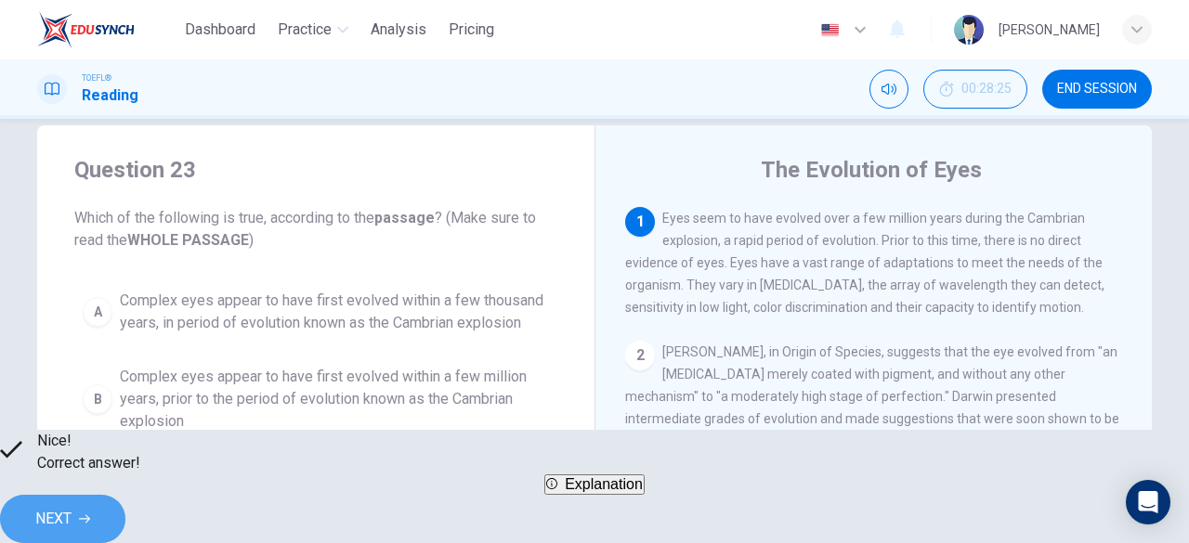
click at [125, 495] on button "NEXT" at bounding box center [62, 519] width 125 height 48
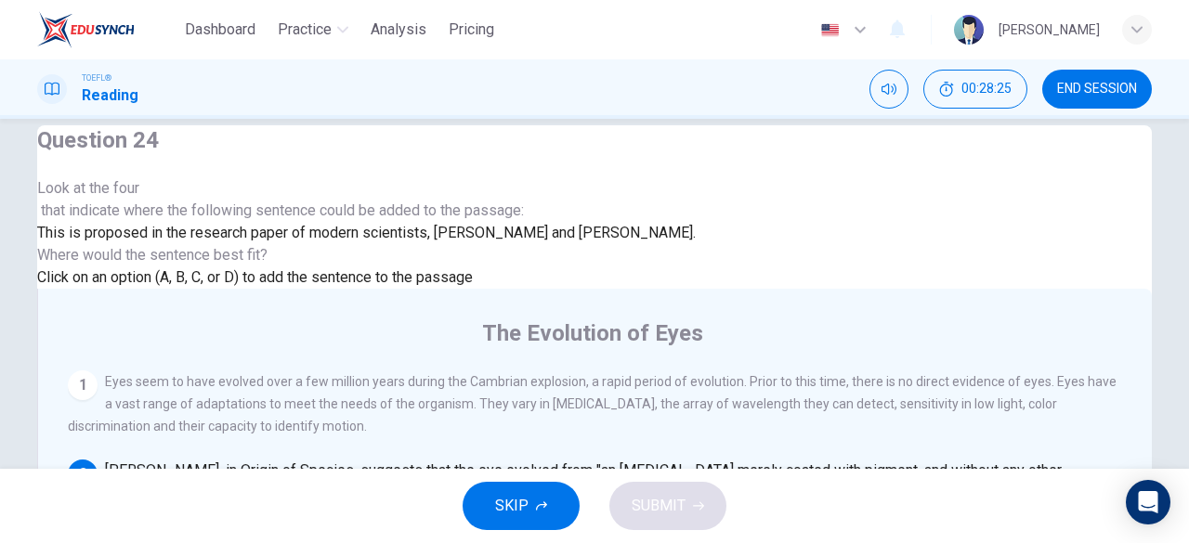
scroll to position [137, 0]
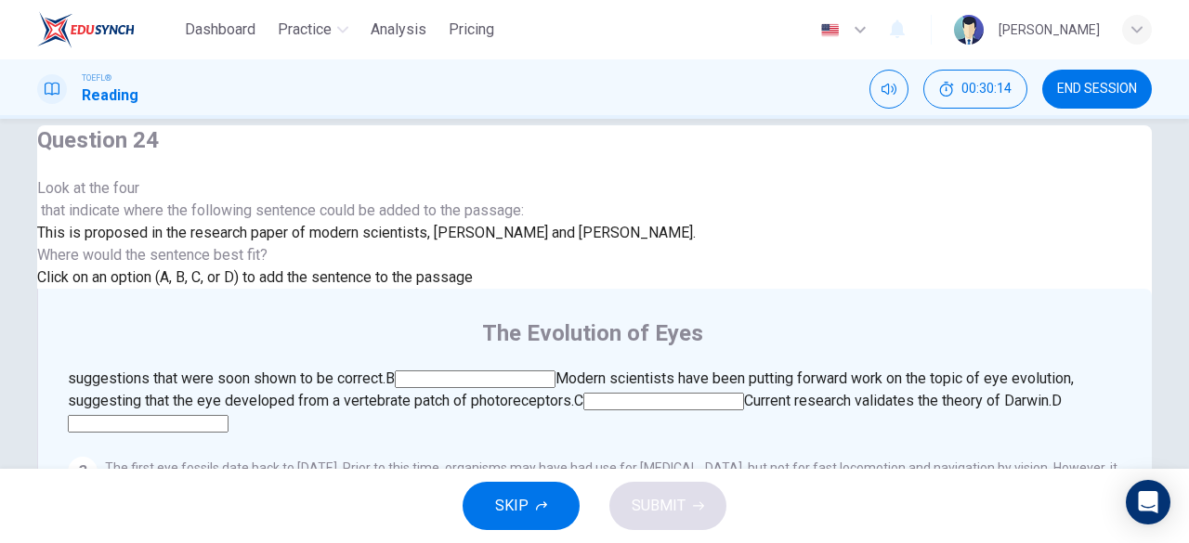
click at [556, 371] on input at bounding box center [475, 380] width 161 height 18
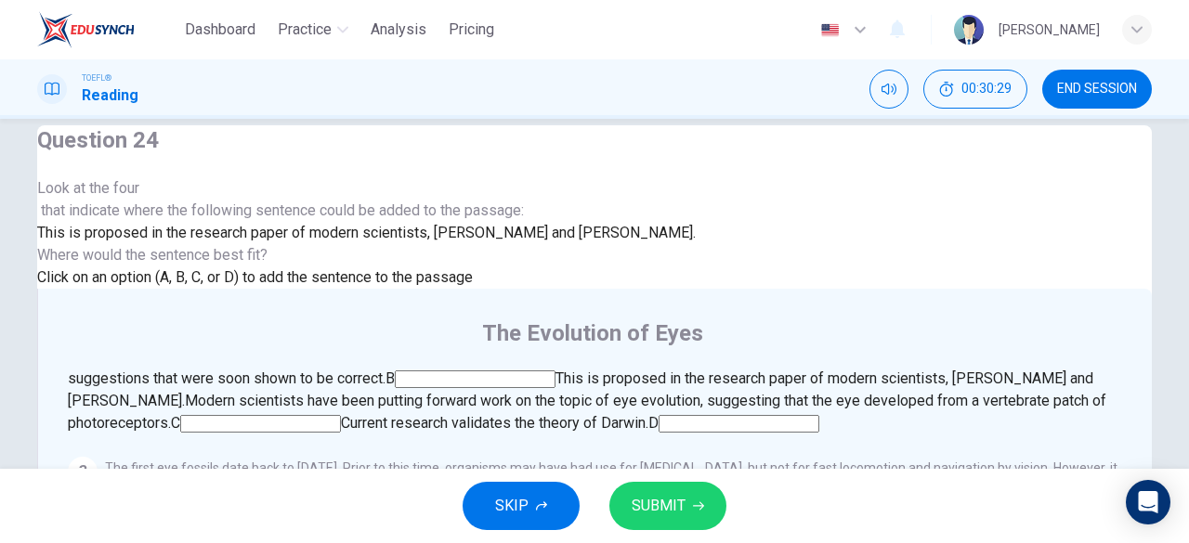
click at [341, 415] on input at bounding box center [260, 424] width 161 height 18
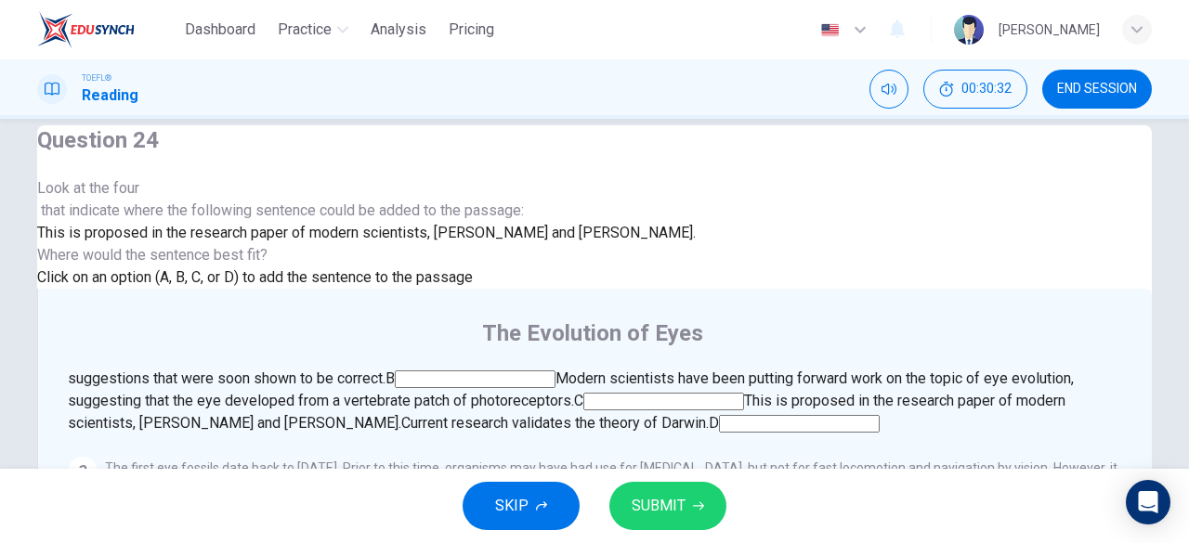
click at [556, 371] on input at bounding box center [475, 380] width 161 height 18
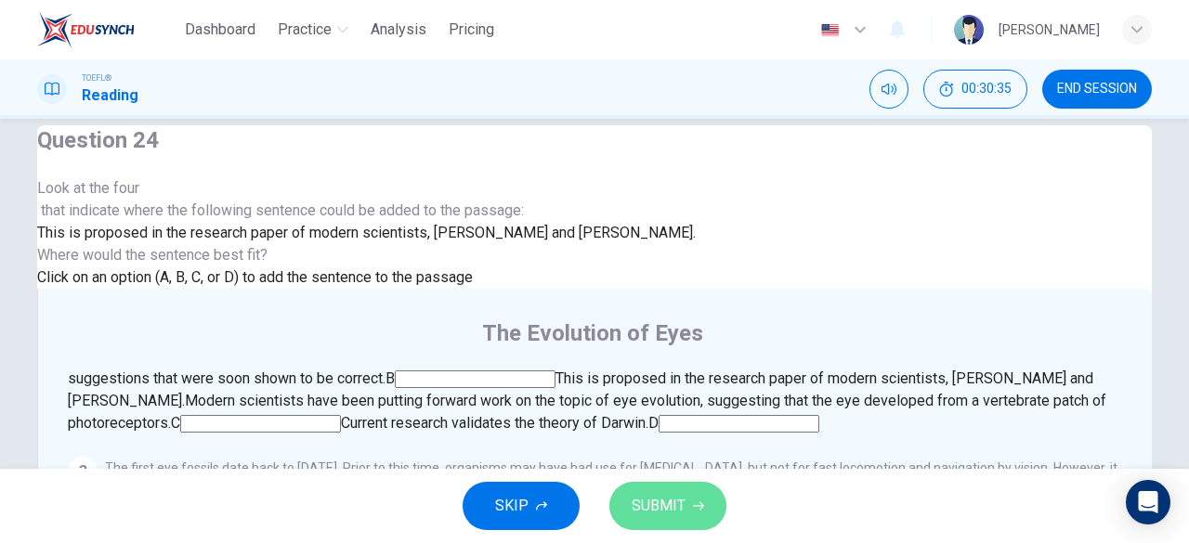
click at [687, 504] on button "SUBMIT" at bounding box center [667, 506] width 117 height 48
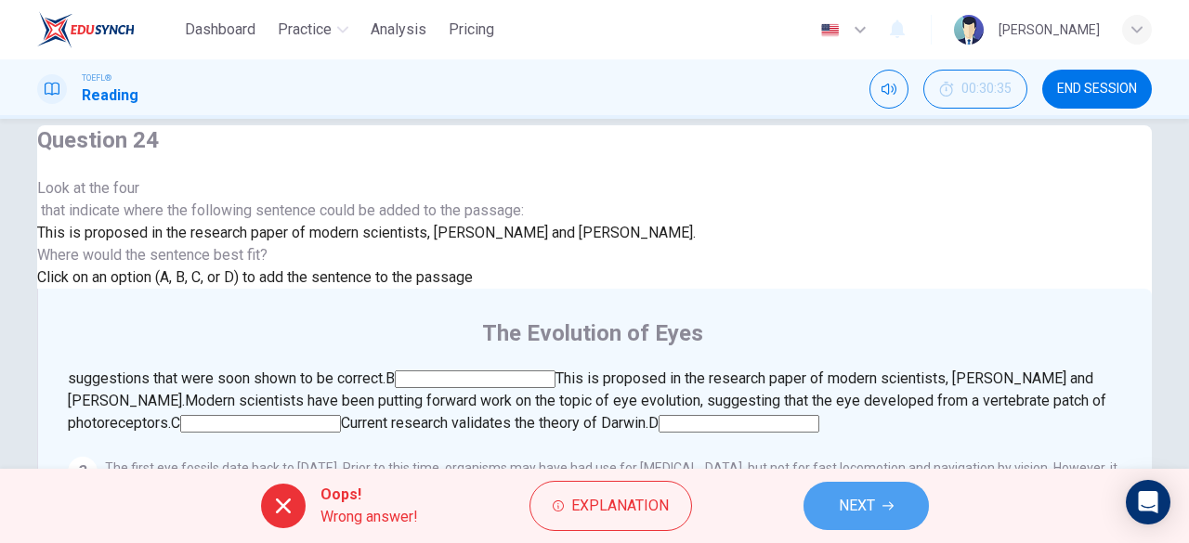
click at [891, 499] on button "NEXT" at bounding box center [866, 506] width 125 height 48
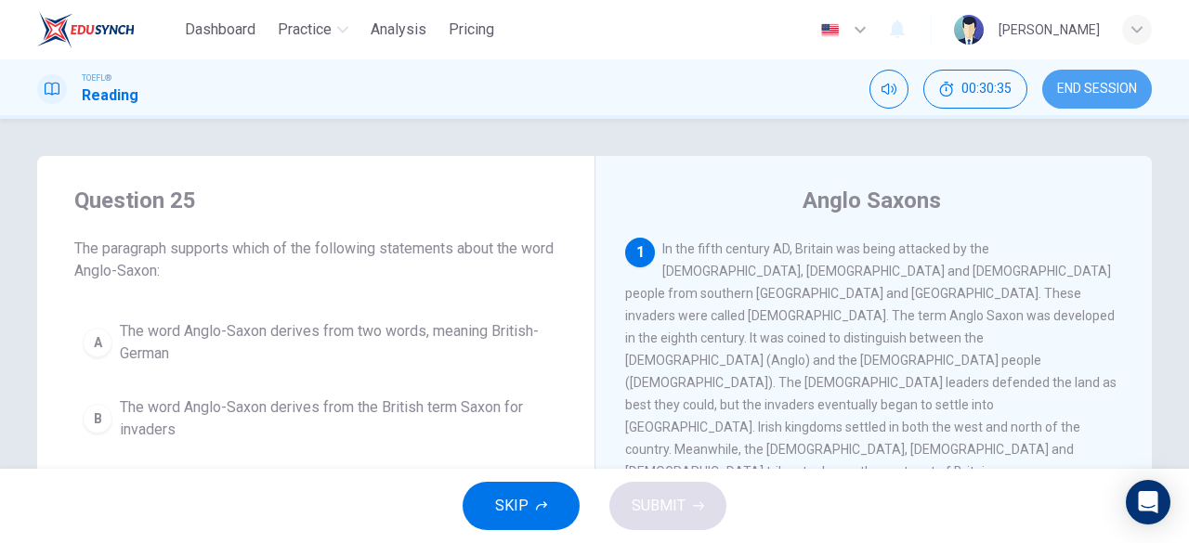
click at [1087, 82] on span "END SESSION" at bounding box center [1097, 89] width 80 height 15
